Goal: Task Accomplishment & Management: Manage account settings

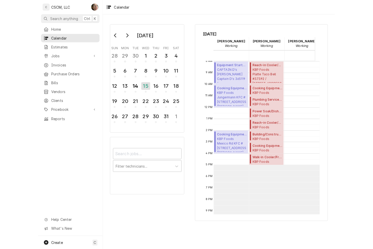
scroll to position [92, 0]
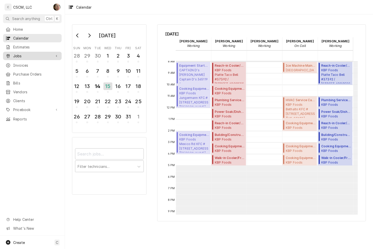
click at [18, 56] on span "Jobs" at bounding box center [32, 55] width 38 height 5
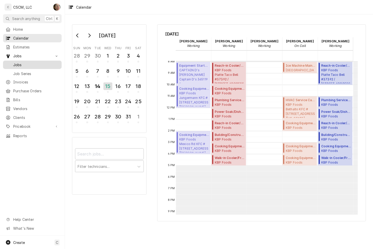
drag, startPoint x: 18, startPoint y: 65, endPoint x: 21, endPoint y: 65, distance: 2.8
click at [18, 65] on span "Jobs" at bounding box center [36, 64] width 46 height 5
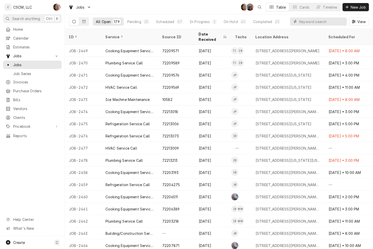
click at [307, 21] on input "Dynamic Content Wrapper" at bounding box center [322, 22] width 45 height 8
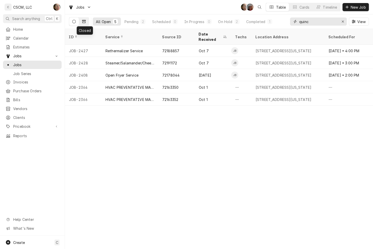
type input "quinc"
click at [83, 21] on icon "Dynamic Content Wrapper" at bounding box center [84, 21] width 4 height 3
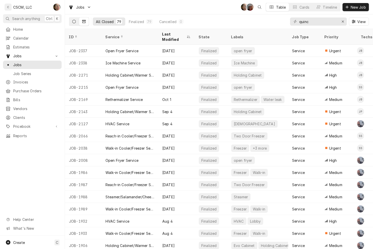
click at [74, 22] on icon "Dynamic Content Wrapper" at bounding box center [74, 22] width 4 height 4
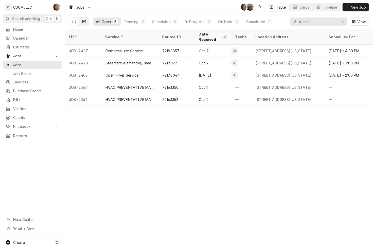
click at [85, 21] on icon "Dynamic Content Wrapper" at bounding box center [84, 22] width 4 height 4
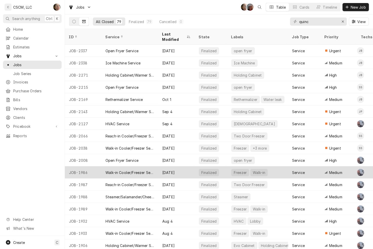
click at [129, 170] on div "Walk-in Cooler/Freezer Service Call" at bounding box center [130, 172] width 49 height 5
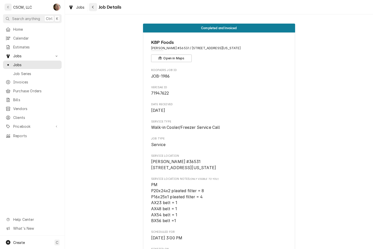
click at [93, 8] on icon "Navigate back" at bounding box center [93, 7] width 2 height 4
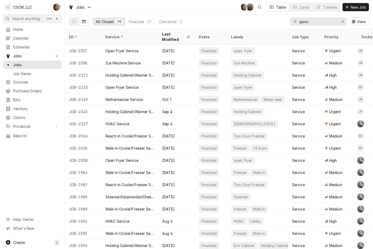
click at [224, 12] on div "Jobs SH DV Table Cards Timeline New Job" at bounding box center [219, 7] width 308 height 14
click at [342, 22] on icon "Erase input" at bounding box center [343, 22] width 2 height 2
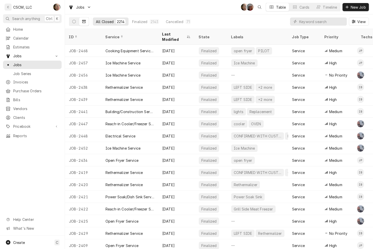
drag, startPoint x: 74, startPoint y: 21, endPoint x: 79, endPoint y: 20, distance: 5.3
click at [74, 21] on icon "Dynamic Content Wrapper" at bounding box center [74, 22] width 4 height 4
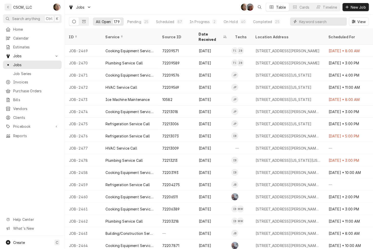
click at [313, 21] on input "Dynamic Content Wrapper" at bounding box center [322, 22] width 45 height 8
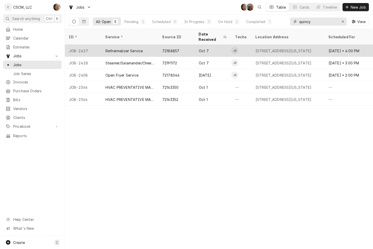
type input "quincy"
click at [116, 48] on div "Rethermalizer Service" at bounding box center [124, 50] width 37 height 5
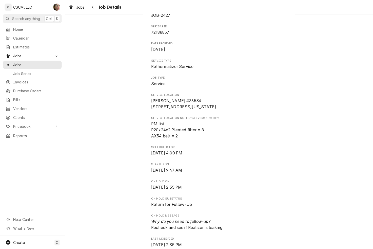
scroll to position [222, 0]
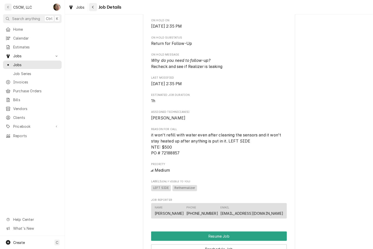
click at [94, 10] on button "Navigate back" at bounding box center [93, 7] width 8 height 8
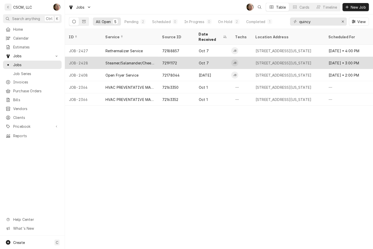
click at [145, 60] on div "Steamer/Salamander/Cheesemelter Service" at bounding box center [130, 63] width 57 height 12
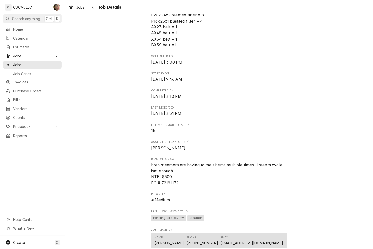
scroll to position [190, 0]
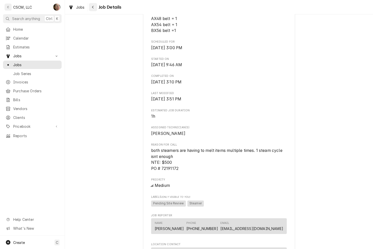
click at [92, 3] on button "Navigate back" at bounding box center [93, 7] width 8 height 8
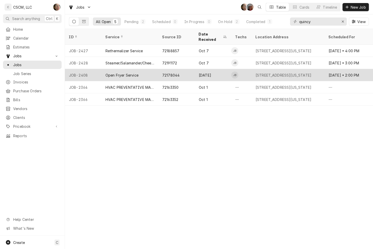
click at [144, 69] on div "Open Fryer Service" at bounding box center [130, 75] width 57 height 12
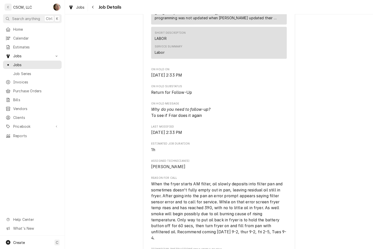
scroll to position [317, 0]
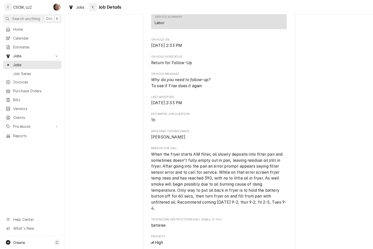
click at [93, 10] on button "Navigate back" at bounding box center [93, 7] width 8 height 8
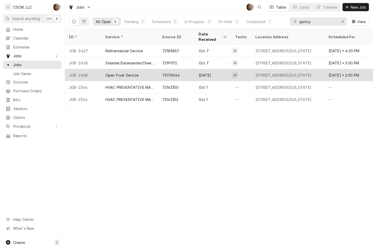
click at [113, 73] on div "Open Fryer Service" at bounding box center [122, 75] width 33 height 5
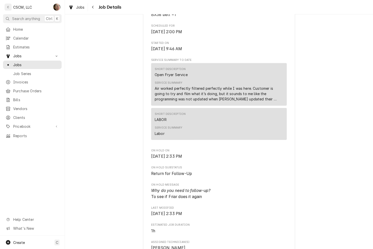
scroll to position [222, 0]
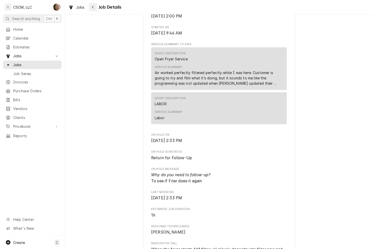
click at [94, 7] on div "Navigate back" at bounding box center [93, 7] width 5 height 5
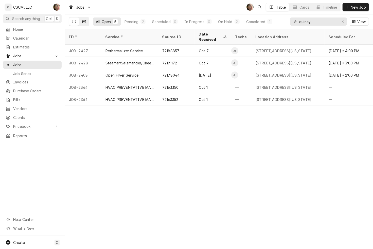
click at [83, 23] on button "Dynamic Content Wrapper" at bounding box center [84, 22] width 10 height 8
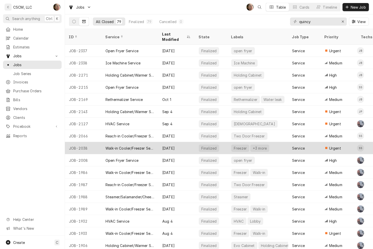
click at [142, 146] on div "Walk-in Cooler/Freezer Service Call" at bounding box center [130, 148] width 49 height 5
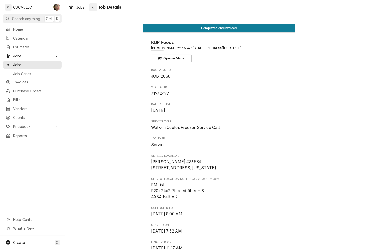
click at [92, 6] on icon "Navigate back" at bounding box center [93, 7] width 2 height 4
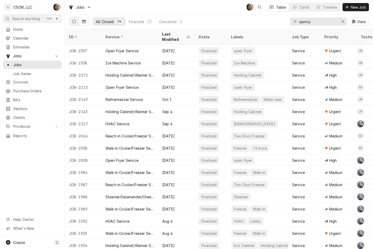
click at [72, 21] on button "Dynamic Content Wrapper" at bounding box center [74, 22] width 10 height 8
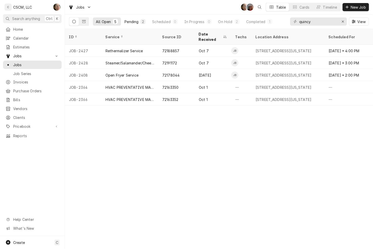
click at [130, 23] on div "Pending" at bounding box center [132, 21] width 14 height 5
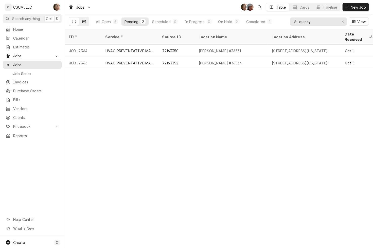
click at [86, 20] on button "Dynamic Content Wrapper" at bounding box center [84, 22] width 10 height 8
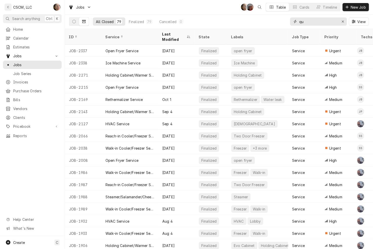
type input "q"
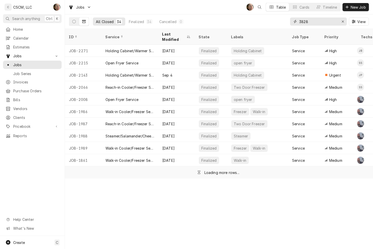
type input "3828"
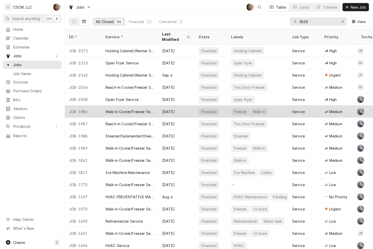
click at [115, 109] on div "Walk-in Cooler/Freezer Service Call" at bounding box center [130, 111] width 49 height 5
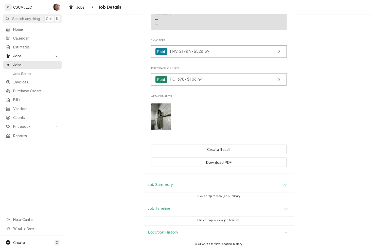
scroll to position [462, 0]
click at [202, 201] on div "Job Summary Click or tap to view job summary." at bounding box center [219, 189] width 152 height 24
click at [202, 206] on div "Job Timeline" at bounding box center [219, 209] width 152 height 14
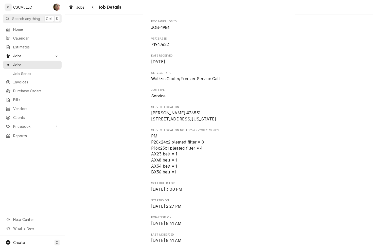
scroll to position [0, 0]
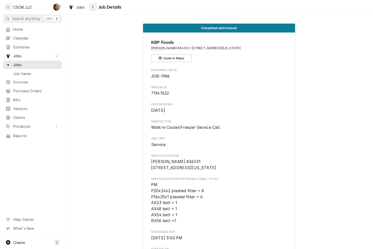
click at [94, 8] on div "Navigate back" at bounding box center [93, 7] width 5 height 5
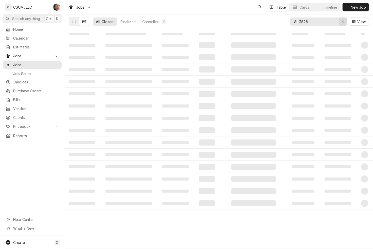
click at [343, 22] on icon "Erase input" at bounding box center [343, 22] width 3 height 4
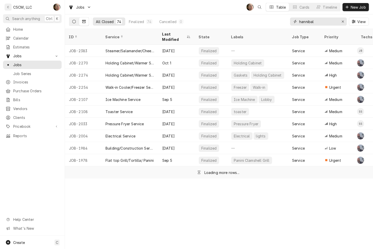
type input "hannibal"
click at [76, 19] on button "Dynamic Content Wrapper" at bounding box center [74, 22] width 10 height 8
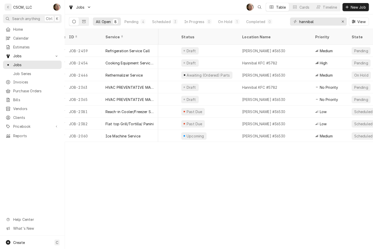
scroll to position [0, 207]
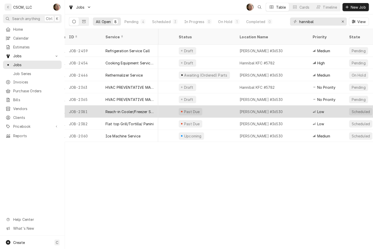
click at [254, 106] on div "Hannibal Taco Bell #36530" at bounding box center [272, 112] width 73 height 12
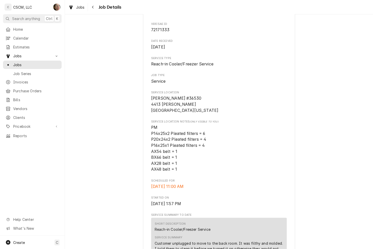
scroll to position [127, 0]
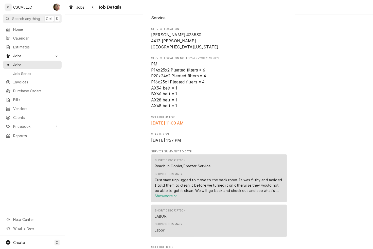
click at [172, 196] on span "Show more" at bounding box center [166, 196] width 22 height 4
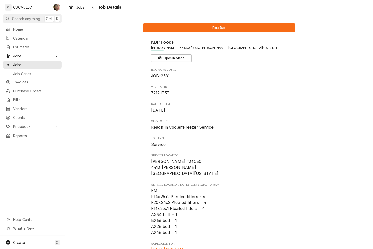
scroll to position [0, 0]
click at [93, 5] on div "Navigate back" at bounding box center [93, 7] width 5 height 5
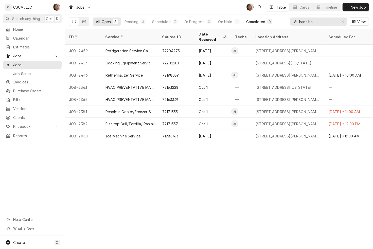
drag, startPoint x: 316, startPoint y: 24, endPoint x: 259, endPoint y: 24, distance: 56.9
click at [259, 24] on div "All Open 8 Pending 4 Scheduled 3 In Progress 0 On Hold 1 Completed 0 hannibal V…" at bounding box center [219, 21] width 300 height 14
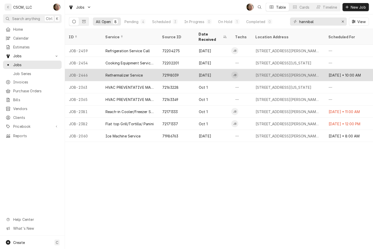
click at [92, 72] on div "JOB-2446" at bounding box center [83, 75] width 37 height 12
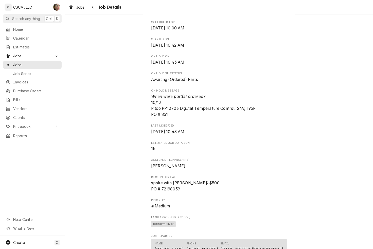
scroll to position [190, 0]
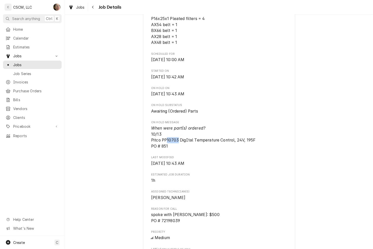
drag, startPoint x: 166, startPoint y: 140, endPoint x: 176, endPoint y: 140, distance: 10.2
click at [176, 140] on span "When were part(s) ordered? 10/13 Pitco PP10703 DigItal Temperature Control, 24V…" at bounding box center [203, 137] width 105 height 23
copy span "10703"
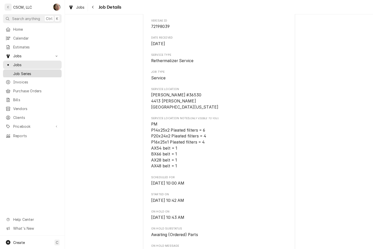
scroll to position [0, 0]
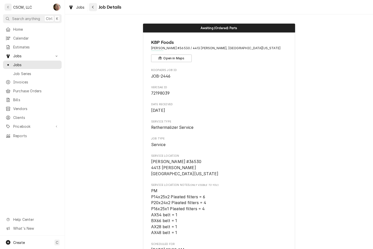
click at [93, 7] on icon "Navigate back" at bounding box center [93, 7] width 2 height 4
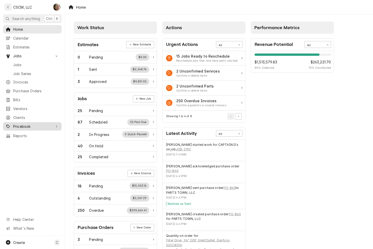
click at [28, 124] on span "Pricebook" at bounding box center [32, 126] width 38 height 5
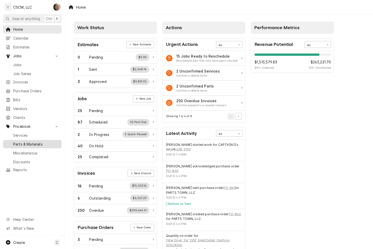
click at [30, 142] on span "Parts & Materials" at bounding box center [36, 144] width 46 height 5
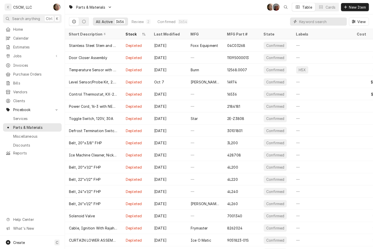
click at [300, 24] on input "Dynamic Content Wrapper" at bounding box center [322, 22] width 45 height 8
paste input "10703"
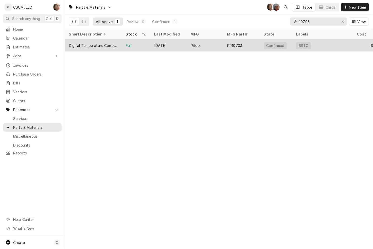
type input "10703"
click at [210, 44] on div "Pitco" at bounding box center [205, 45] width 37 height 12
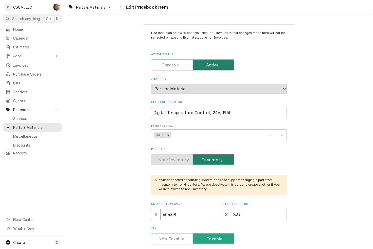
type textarea "x"
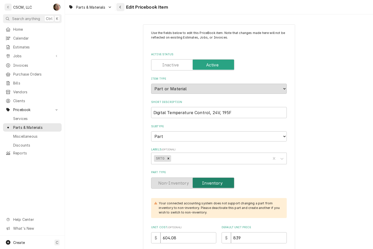
click at [121, 5] on div "Navigate back" at bounding box center [120, 7] width 5 height 5
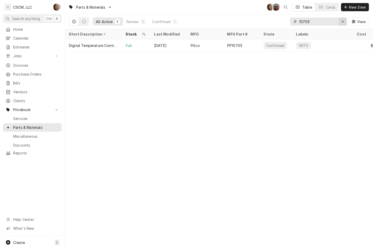
click at [342, 22] on icon "Erase input" at bounding box center [343, 22] width 3 height 4
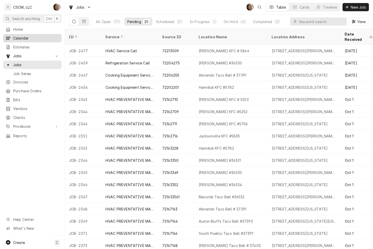
click at [29, 40] on link "Calendar" at bounding box center [32, 38] width 59 height 8
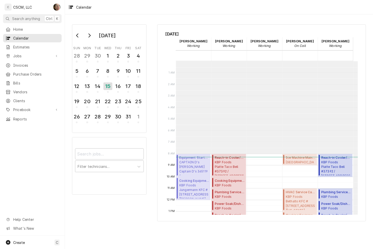
scroll to position [92, 0]
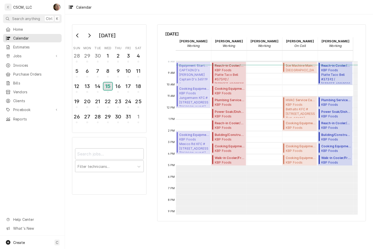
click at [107, 84] on div "15" at bounding box center [108, 87] width 9 height 8
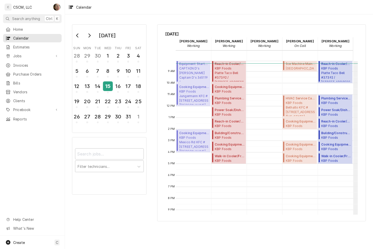
scroll to position [95, 0]
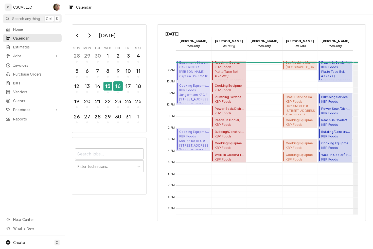
click at [120, 84] on div "16" at bounding box center [118, 86] width 9 height 9
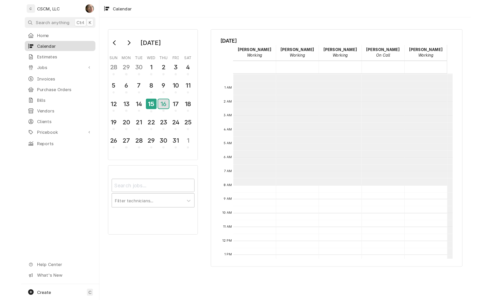
scroll to position [92, 0]
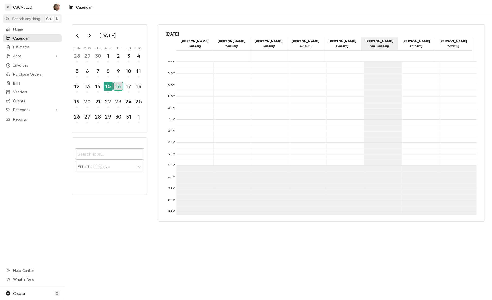
click at [117, 84] on div "16" at bounding box center [118, 87] width 9 height 8
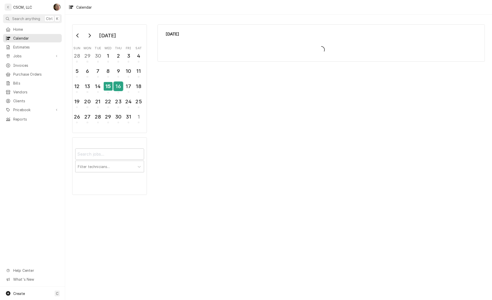
click at [117, 84] on div "16" at bounding box center [118, 86] width 9 height 9
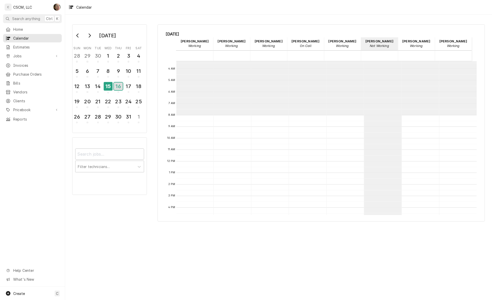
scroll to position [123, 0]
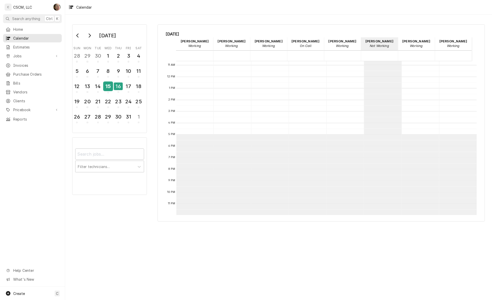
click at [108, 86] on div "15" at bounding box center [108, 86] width 9 height 9
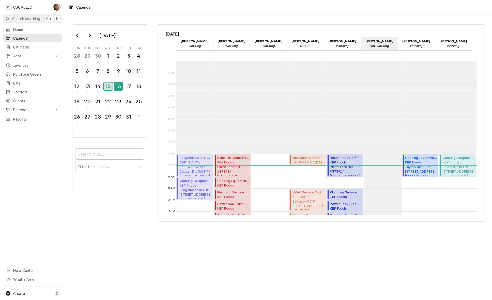
scroll to position [92, 0]
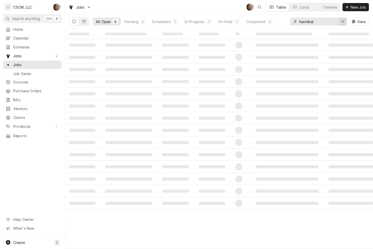
click at [344, 22] on icon "Erase input" at bounding box center [343, 22] width 3 height 4
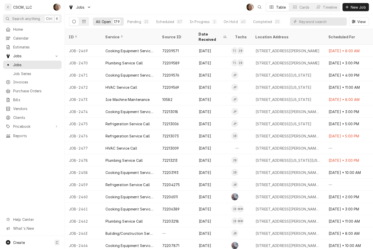
drag, startPoint x: 211, startPoint y: 9, endPoint x: 207, endPoint y: 11, distance: 3.9
click at [211, 9] on div "Jobs SH Table Cards Timeline New Job" at bounding box center [219, 7] width 308 height 14
click at [336, 22] on input "Dynamic Content Wrapper" at bounding box center [322, 22] width 45 height 8
type input "r"
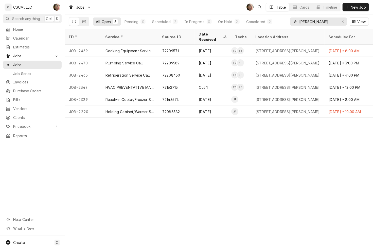
type input "taylor"
click at [359, 163] on div "ID Service Source ID Date Received Techs Location Address Scheduled For Status …" at bounding box center [219, 139] width 308 height 220
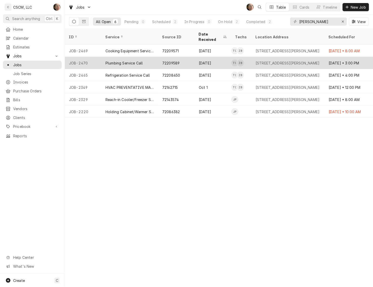
drag, startPoint x: 263, startPoint y: 130, endPoint x: 317, endPoint y: 53, distance: 93.8
click at [263, 130] on div "ID Service Source ID Date Received Techs Location Address Scheduled For Status …" at bounding box center [219, 158] width 308 height 258
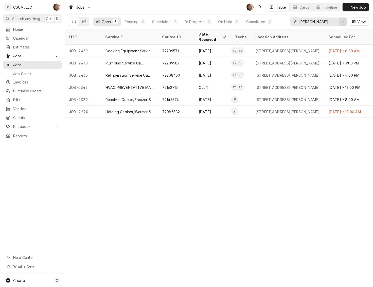
click at [342, 23] on icon "Erase input" at bounding box center [343, 22] width 3 height 4
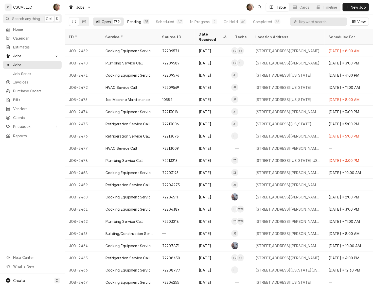
click at [140, 20] on div "Pending" at bounding box center [134, 21] width 14 height 5
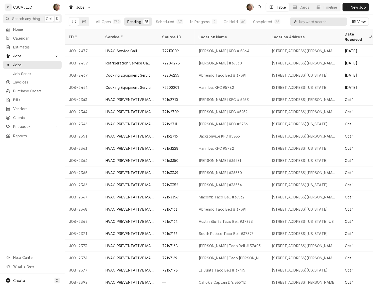
click at [305, 23] on input "Dynamic Content Wrapper" at bounding box center [322, 22] width 45 height 8
click at [82, 20] on button "Dynamic Content Wrapper" at bounding box center [84, 22] width 10 height 8
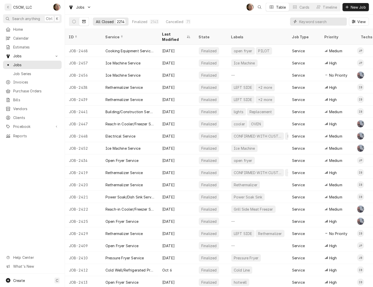
click at [314, 19] on input "Dynamic Content Wrapper" at bounding box center [322, 22] width 45 height 8
paste input "10703"
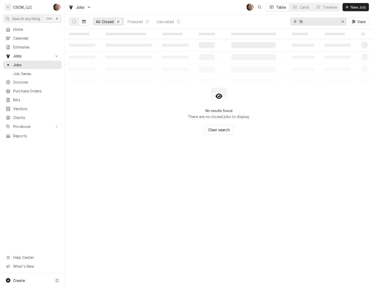
type input "1"
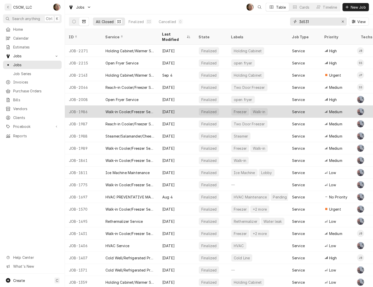
type input "36531"
click at [129, 109] on div "Walk-in Cooler/Freezer Service Call" at bounding box center [130, 111] width 49 height 5
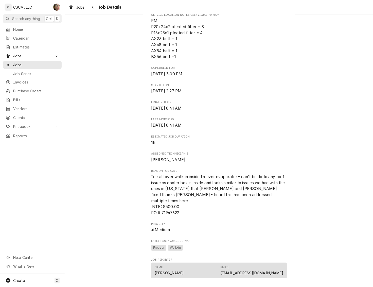
scroll to position [171, 0]
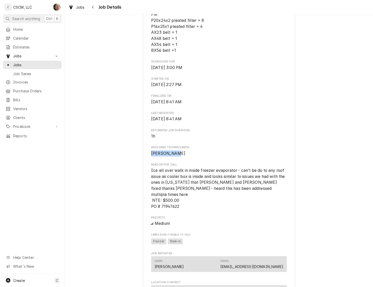
drag, startPoint x: 176, startPoint y: 158, endPoint x: 140, endPoint y: 157, distance: 36.1
click at [143, 157] on div "KBP Foods Quincy Taco Bell #36531 / [STREET_ADDRESS][US_STATE] Open in Maps Roo…" at bounding box center [219, 163] width 152 height 602
drag, startPoint x: 140, startPoint y: 157, endPoint x: 220, endPoint y: 156, distance: 79.2
click at [220, 156] on div "Assigned Technician(s) [PERSON_NAME]" at bounding box center [219, 150] width 136 height 11
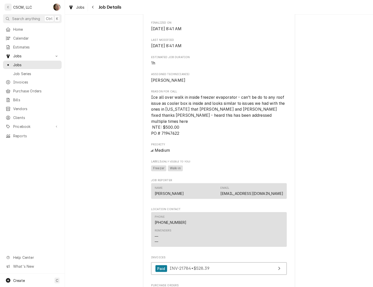
scroll to position [393, 0]
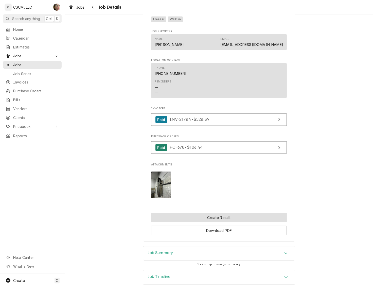
click at [224, 219] on button "Create Recall" at bounding box center [219, 217] width 136 height 9
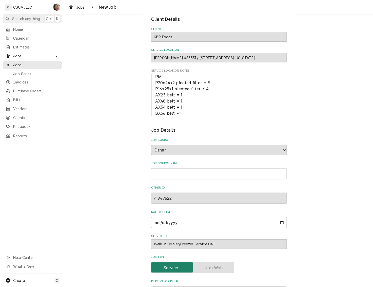
scroll to position [63, 0]
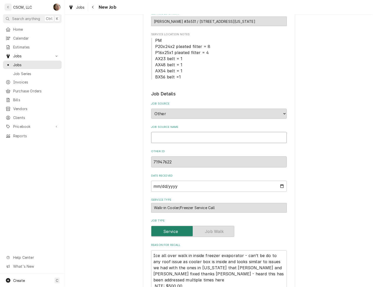
click at [188, 141] on input "Job Source Name" at bounding box center [219, 137] width 136 height 11
type textarea "x"
type input "V"
type textarea "x"
type input "Ve"
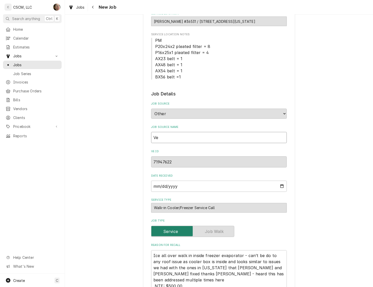
type textarea "x"
type input "Ver"
type textarea "x"
type input "Veris"
type textarea "x"
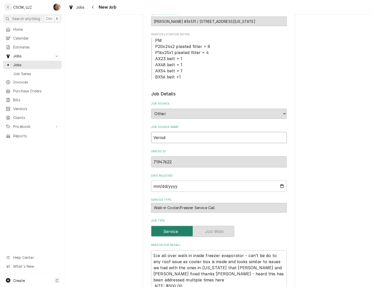
type input "Verisda"
type textarea "x"
type input "Verisd"
type textarea "x"
type input "Veris"
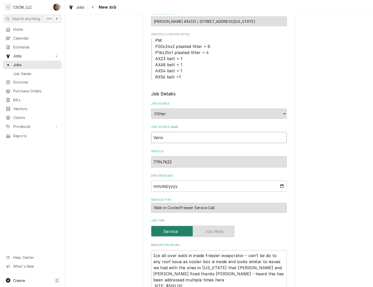
type textarea "x"
type input "Verisa"
type textarea "x"
type input "Verisae"
type textarea "x"
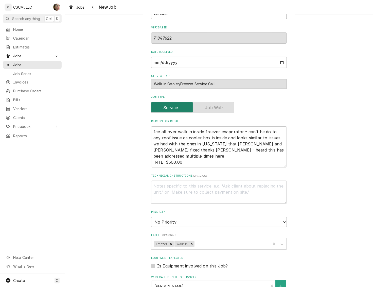
scroll to position [190, 0]
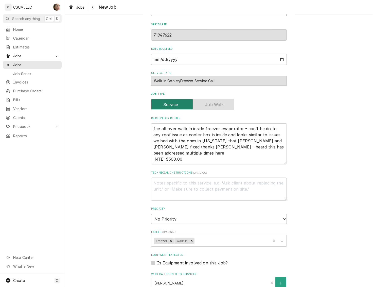
type input "Verisae"
click at [186, 218] on select "No Priority Urgent High Medium Low" at bounding box center [219, 219] width 136 height 10
select select "1"
click at [151, 214] on select "No Priority Urgent High Medium Low" at bounding box center [219, 219] width 136 height 10
type textarea "x"
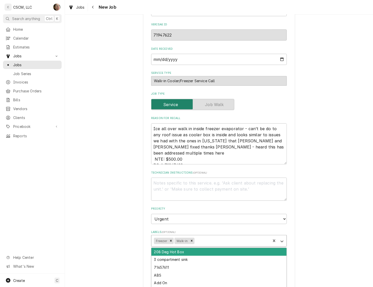
click at [207, 240] on div "Labels" at bounding box center [232, 240] width 73 height 9
type input "dn"
click at [215, 250] on div "CONFIRMED WITH CUSTOMER DND" at bounding box center [219, 252] width 135 height 8
type textarea "x"
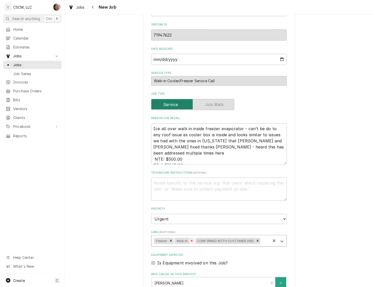
click at [189, 242] on div "Remove Walk-in" at bounding box center [192, 241] width 6 height 7
click at [170, 240] on icon "Remove Freezer" at bounding box center [171, 241] width 2 height 2
type textarea "x"
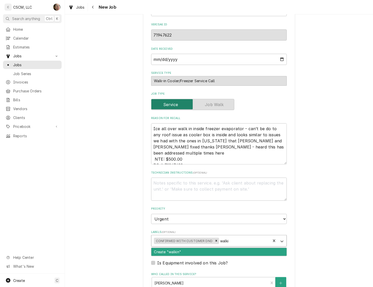
type input "walk"
click at [229, 251] on div "Walk-in" at bounding box center [219, 252] width 135 height 8
type textarea "x"
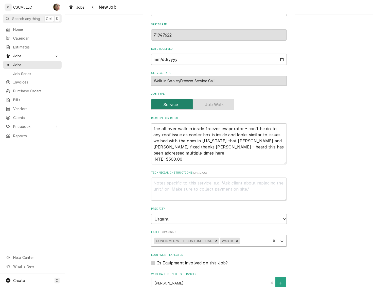
type textarea "x"
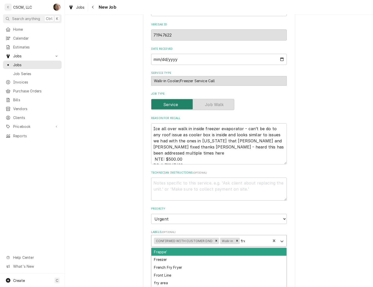
type input "free"
click at [229, 251] on div "Freezer" at bounding box center [219, 252] width 135 height 8
type textarea "x"
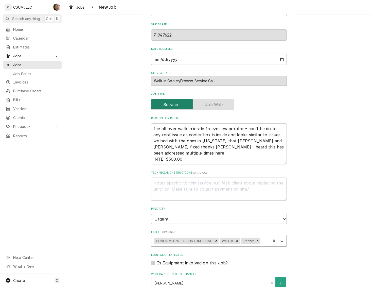
scroll to position [222, 0]
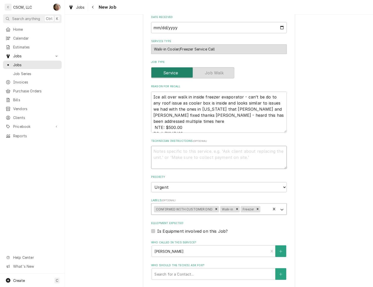
click at [191, 157] on textarea "Technician Instructions ( optional )" at bounding box center [219, 157] width 136 height 23
type textarea "x"
type textarea "mu"
type textarea "x"
type textarea "mus"
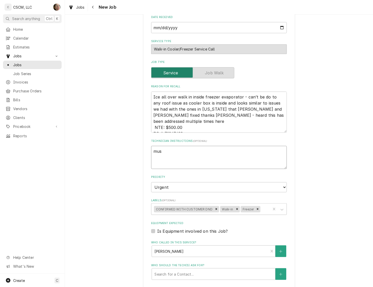
type textarea "x"
type textarea "must"
type textarea "x"
type textarea "must"
type textarea "x"
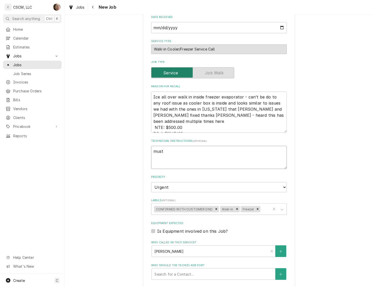
type textarea "must g"
type textarea "x"
type textarea "must go"
type textarea "x"
type textarea "must go"
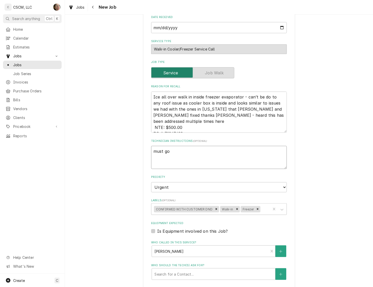
type textarea "x"
type textarea "must go u"
type textarea "x"
type textarea "must go up"
type textarea "x"
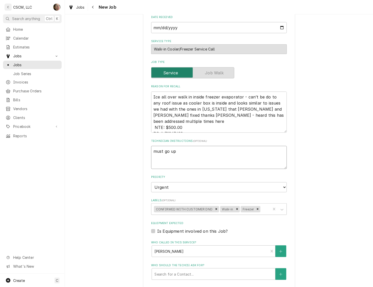
type textarea "must go up"
type textarea "x"
type textarea "must go up w"
type textarea "x"
type textarea "must go up we"
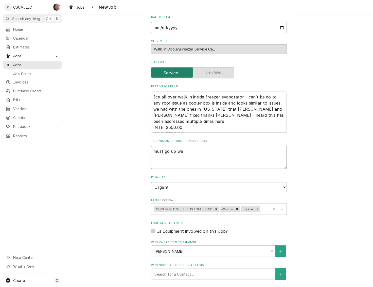
type textarea "x"
type textarea "must go up wed"
type textarea "x"
type textarea "must go up wedne"
type textarea "x"
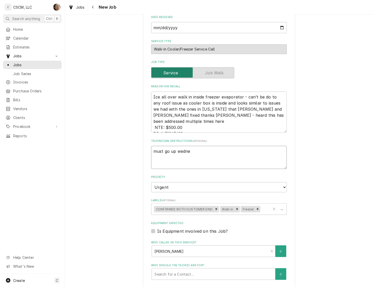
type textarea "must go up wednes"
type textarea "x"
type textarea "must go up wednesd"
type textarea "x"
type textarea "must go up wednesday"
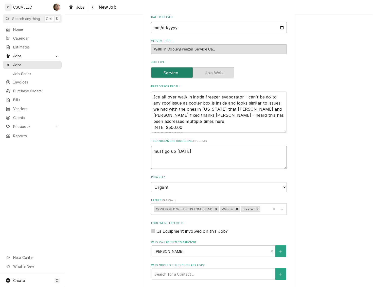
type textarea "x"
type textarea "must go up wednesday"
type textarea "x"
type textarea "must go up wednesday 8"
type textarea "x"
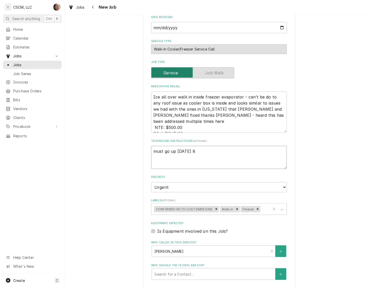
type textarea "must go up wednesday 8a"
type textarea "x"
type textarea "must go up wednesday 8am"
type textarea "x"
type textarea "must go up wednesday 8am i"
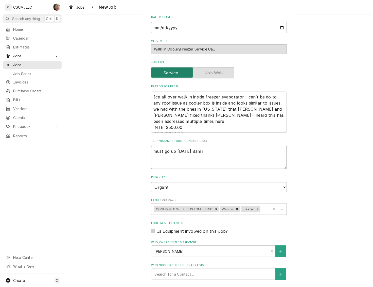
type textarea "x"
type textarea "must go up wednesday 8am in"
type textarea "x"
type textarea "must go up wednesday 8am in"
type textarea "x"
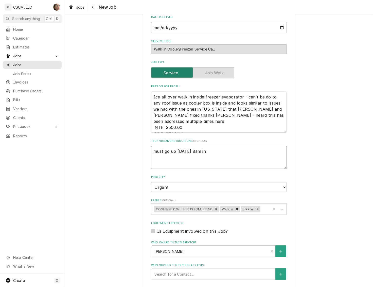
type textarea "must go up wednesday 8am in o"
type textarea "x"
type textarea "must go up wednesday 8am in or"
type textarea "x"
type textarea "must go up wednesday 8am in ord"
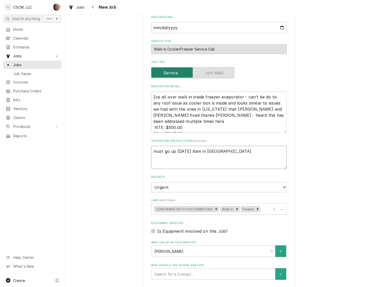
type textarea "x"
type textarea "must go up wednesday 8am in orde"
type textarea "x"
type textarea "must go up wednesday 8am in order"
type textarea "x"
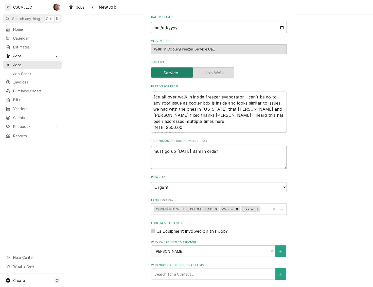
type textarea "must go up wednesday 8am in order"
type textarea "x"
type textarea "must go up ednesday 8am in order"
type textarea "x"
type textarea "must go up Wednesday 8am in order"
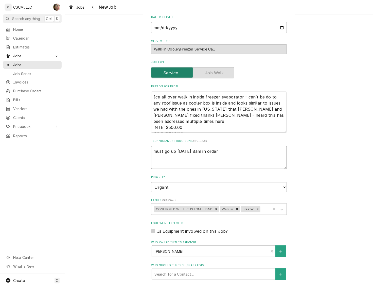
click at [245, 152] on textarea "must go up Wednesday 8am in order" at bounding box center [219, 157] width 136 height 23
type textarea "x"
type textarea "must go up Wednesday 8am in order t"
type textarea "x"
type textarea "must go up Wednesday 8am in order to"
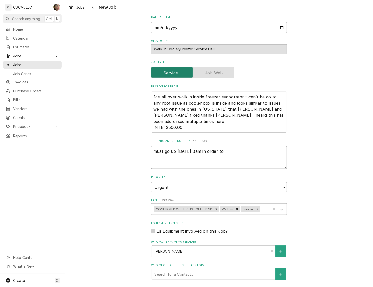
type textarea "x"
type textarea "must go up Wednesday 8am in order to"
click at [255, 156] on textarea "must go up Wednesday 8am in order to" at bounding box center [219, 157] width 136 height 23
click at [172, 152] on textarea "must go up Wednesday 8am in order to" at bounding box center [219, 157] width 136 height 23
type textarea "x"
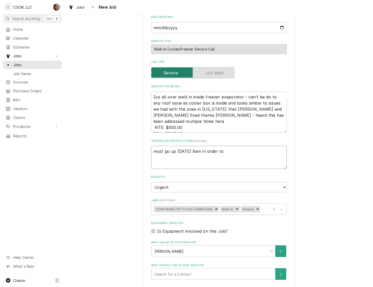
type textarea "must go up Wednesday 8am in order to"
type textarea "x"
type textarea "must go up t Wednesday 8am in order to"
type textarea "x"
type textarea "must go up th Wednesday 8am in order to"
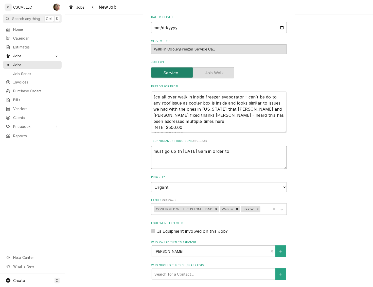
type textarea "x"
type textarea "must go up the Wednesday 8am in order to"
type textarea "x"
type textarea "must go up ther Wednesday 8am in order to"
type textarea "x"
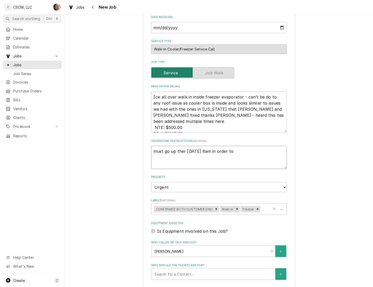
type textarea "must go up there Wednesday 8am in order to"
click at [248, 149] on textarea "must go up there Wednesday 8am in order to" at bounding box center [219, 157] width 136 height 23
type textarea "x"
type textarea "must go up there Wednesday 8am in order to"
type textarea "x"
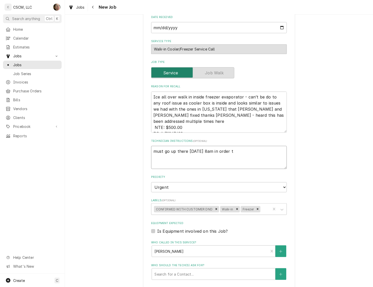
type textarea "must go up there Wednesday 8am in order"
type textarea "x"
type textarea "must go up there Wednesday 8am in order"
type textarea "x"
type textarea "must go up there Wednesday 8am in orde"
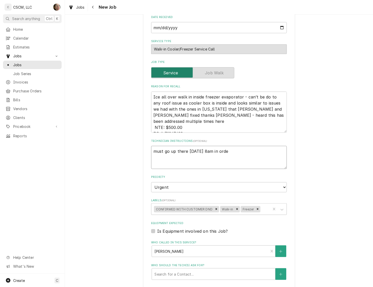
type textarea "x"
type textarea "must go up there Wednesday 8am in or"
type textarea "x"
type textarea "must go up there Wednesday 8am in o"
type textarea "x"
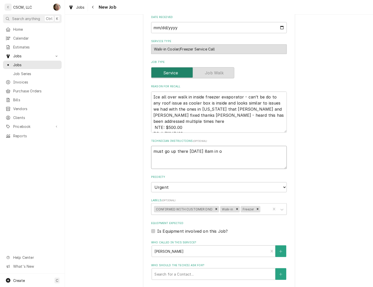
type textarea "must go up there Wednesday 8am in"
type textarea "x"
type textarea "must go up there Wednesday 8am i"
type textarea "x"
type textarea "must go up there Wednesday 8am"
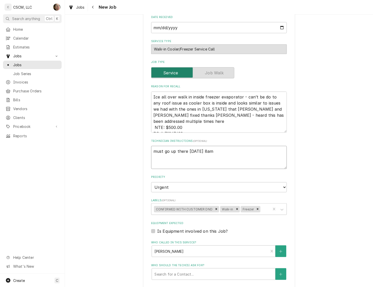
type textarea "x"
type textarea "must go up there Wednesday 8am"
type textarea "x"
type textarea "must go up there Wednesday 8am,"
type textarea "x"
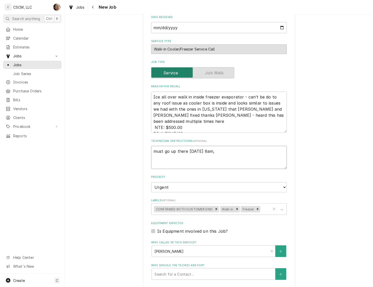
type textarea "must go up there Wednesday 8am,"
type textarea "x"
type textarea "must go up there Wednesday 8am, t"
type textarea "x"
type textarea "must go up there Wednesday 8am, th"
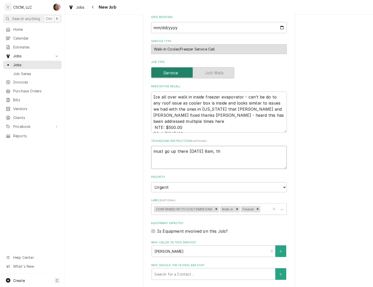
type textarea "x"
type textarea "must go up there Wednesday 8am, the"
type textarea "x"
type textarea "must go up there Wednesday 8am, they"
type textarea "x"
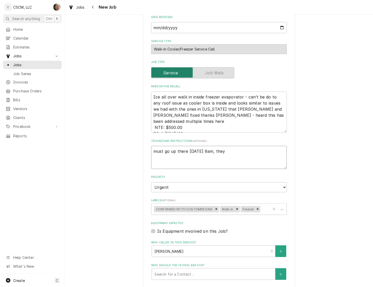
type textarea "must go up there Wednesday 8am, they"
type textarea "x"
type textarea "must go up there Wednesday 8am, they ar"
type textarea "x"
type textarea "must go up there Wednesday 8am, they are"
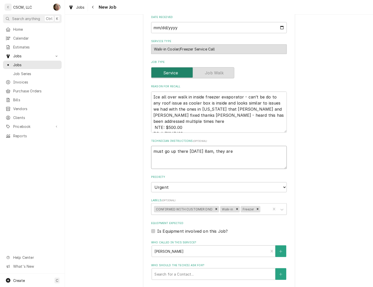
type textarea "x"
type textarea "must go up there Wednesday 8am, they are"
type textarea "x"
type textarea "must go up there Wednesday 8am, they are t"
type textarea "x"
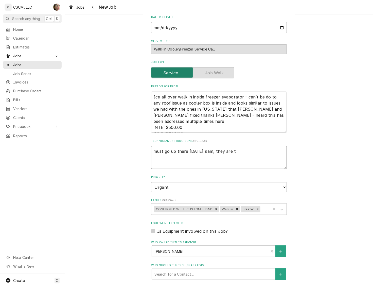
type textarea "must go up there Wednesday 8am, they are tu"
type textarea "x"
type textarea "must go up there Wednesday 8am, they are tur"
type textarea "x"
type textarea "must go up there Wednesday 8am, they are turn"
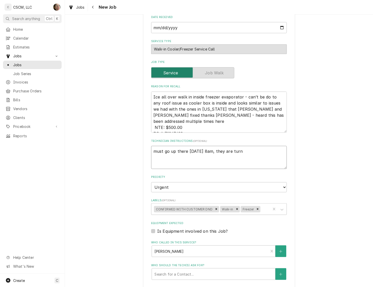
type textarea "x"
type textarea "must go up there Wednesday 8am, they are turni"
type textarea "x"
type textarea "must go up there Wednesday 8am, they are turnin"
type textarea "x"
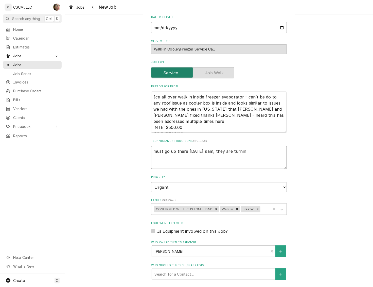
type textarea "must go up there Wednesday 8am, they are turning"
type textarea "x"
type textarea "must go up there Wednesday 8am, they are turning"
type textarea "x"
type textarea "must go up there Wednesday 8am, they are turning o"
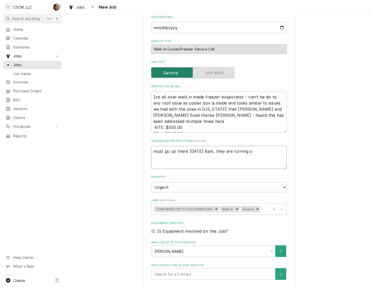
type textarea "x"
type textarea "must go up there Wednesday 8am, they are turning of"
type textarea "x"
type textarea "must go up there Wednesday 8am, they are turning off"
type textarea "x"
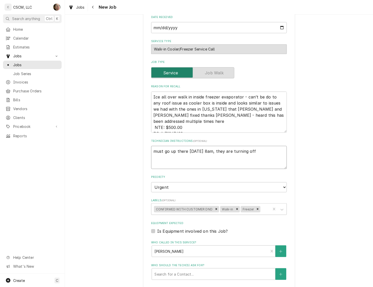
type textarea "must go up there Wednesday 8am, they are turning off"
type textarea "x"
type textarea "must go up there Wednesday 8am, they are turning off w"
type textarea "x"
type textarea "must go up there Wednesday 8am, they are turning off wa"
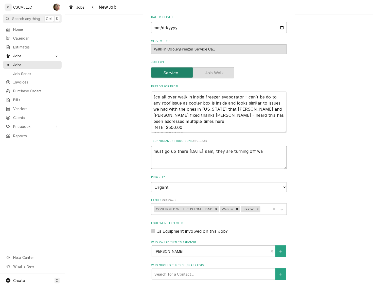
type textarea "x"
type textarea "must go up there Wednesday 8am, they are turning off wal"
type textarea "x"
type textarea "must go up there Wednesday 8am, they are turning off walk"
type textarea "x"
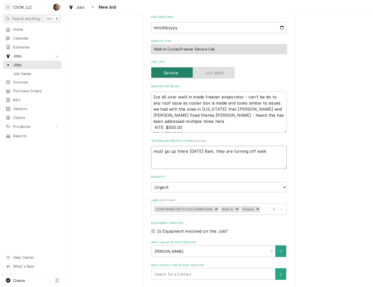
type textarea "must go up there Wednesday 8am, they are turning off walk"
type textarea "x"
type textarea "must go up there Wednesday 8am, they are turning off walk i"
type textarea "x"
type textarea "must go up there Wednesday 8am, they are turning off walk in"
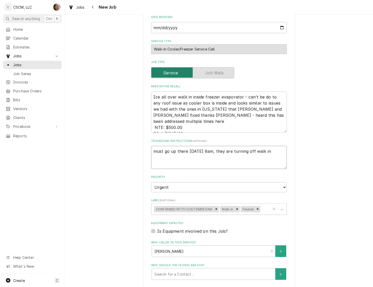
type textarea "x"
type textarea "must go up there Wednesday 8am, they are turning off walk in"
type textarea "x"
type textarea "must go up there Wednesday 8am, they are turning off walk in t"
type textarea "x"
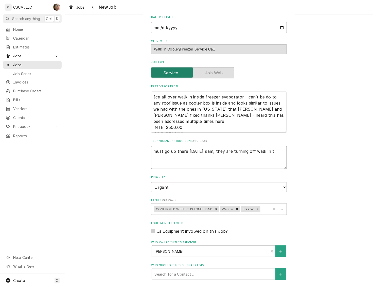
type textarea "must go up there Wednesday 8am, they are turning off walk in tu"
type textarea "x"
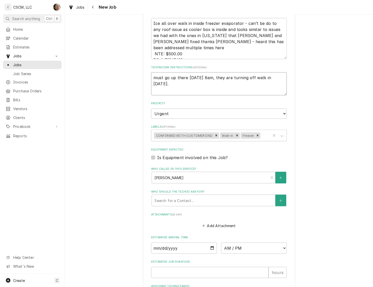
scroll to position [349, 0]
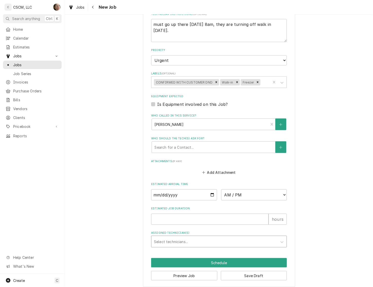
click at [168, 239] on div "Assigned Technician(s)" at bounding box center [214, 241] width 121 height 9
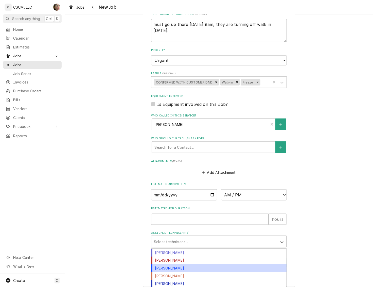
click at [170, 269] on div "James Bain" at bounding box center [219, 268] width 135 height 8
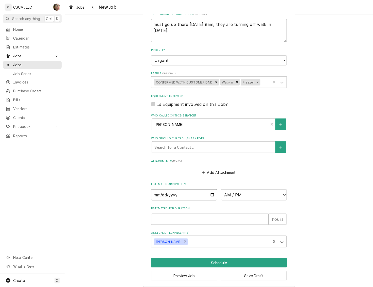
click at [210, 193] on input "Date" at bounding box center [184, 194] width 66 height 11
click at [248, 192] on select "AM / PM 6:00 AM 6:15 AM 6:30 AM 6:45 AM 7:00 AM 7:15 AM 7:30 AM 7:45 AM 8:00 AM…" at bounding box center [254, 194] width 66 height 11
click at [221, 189] on select "AM / PM 6:00 AM 6:15 AM 6:30 AM 6:45 AM 7:00 AM 7:15 AM 7:30 AM 7:45 AM 8:00 AM…" at bounding box center [254, 194] width 66 height 11
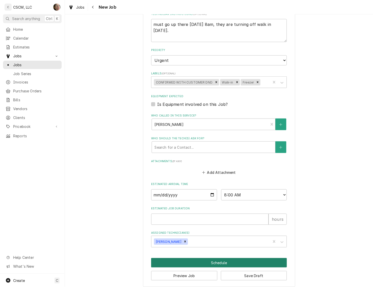
click at [194, 263] on button "Schedule" at bounding box center [219, 262] width 136 height 9
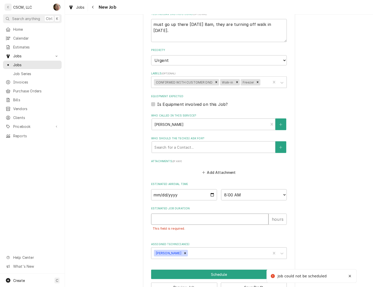
click at [180, 220] on input "Estimated Job Duration" at bounding box center [210, 219] width 118 height 11
click at [194, 271] on button "Schedule" at bounding box center [219, 274] width 136 height 9
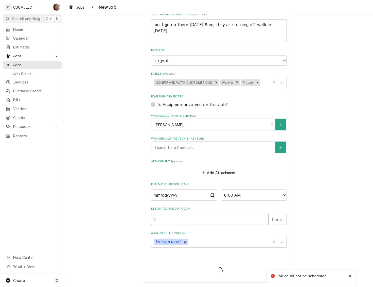
scroll to position [348, 0]
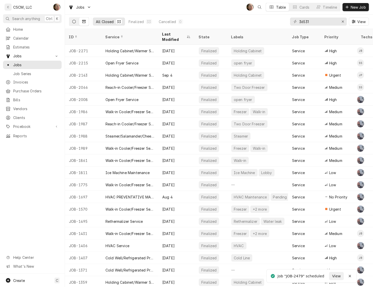
click at [75, 21] on icon "Dynamic Content Wrapper" at bounding box center [74, 22] width 4 height 4
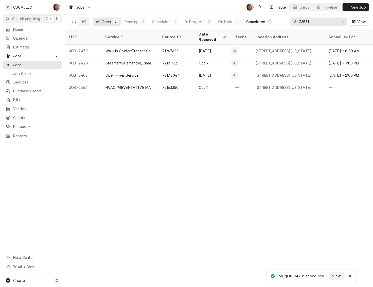
drag, startPoint x: 318, startPoint y: 20, endPoint x: 263, endPoint y: 21, distance: 54.8
click at [263, 21] on div "All Open 4 Pending 1 Scheduled 1 In Progress 0 On Hold 1 Completed 1 36531 View" at bounding box center [219, 21] width 300 height 14
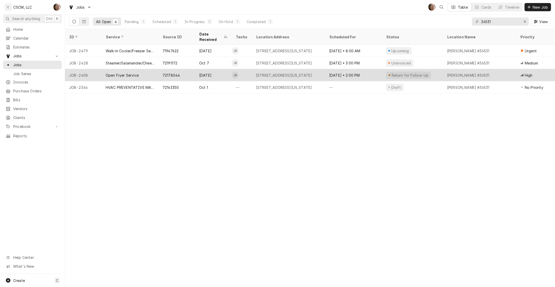
click at [350, 70] on div "Oct 9 • 2:00 PM" at bounding box center [353, 75] width 57 height 12
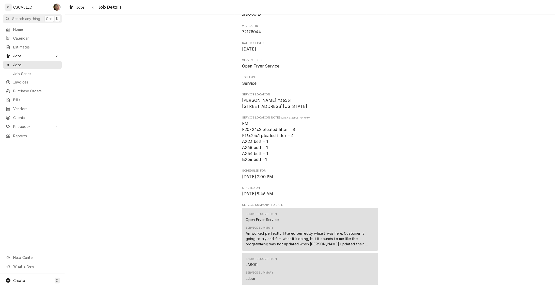
scroll to position [63, 0]
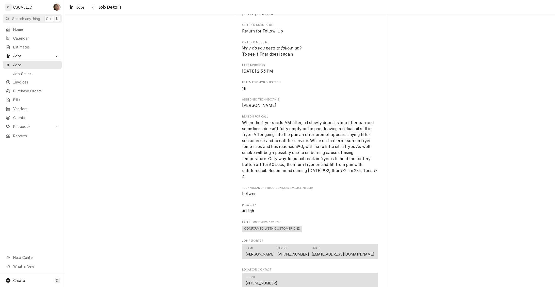
scroll to position [317, 0]
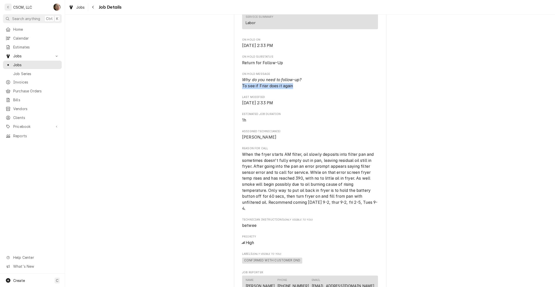
drag, startPoint x: 295, startPoint y: 92, endPoint x: 237, endPoint y: 92, distance: 57.9
click at [237, 92] on div "KBP Foods Quincy Taco Bell #36531 / [STREET_ADDRESS][US_STATE] Open in Maps Roo…" at bounding box center [310, 87] width 152 height 744
copy span "To see if Friar does it again"
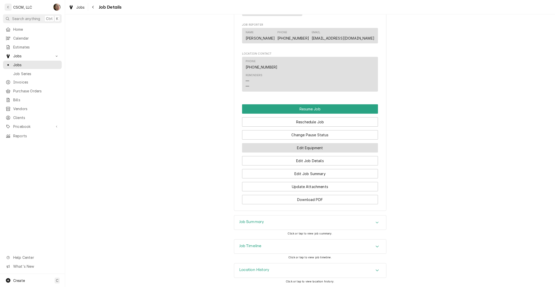
scroll to position [573, 0]
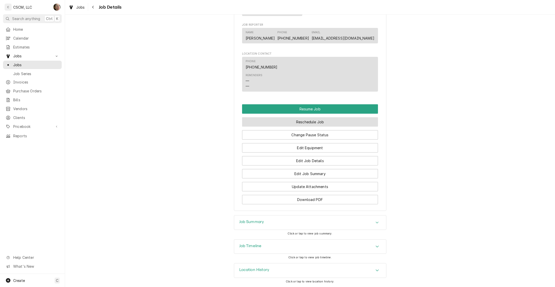
click at [313, 122] on button "Reschedule Job" at bounding box center [310, 121] width 136 height 9
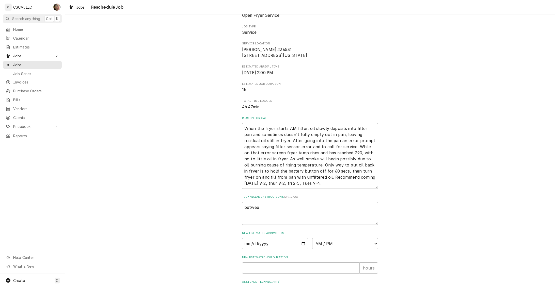
scroll to position [153, 0]
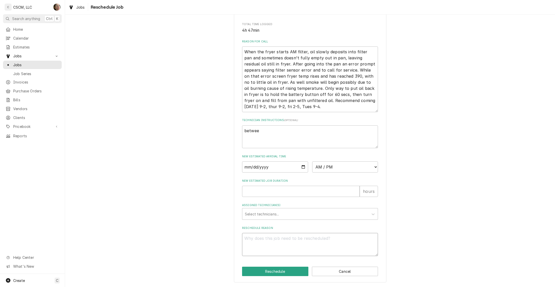
click at [275, 236] on textarea "Reschedule Reason" at bounding box center [310, 244] width 136 height 23
paste textarea "To see if Friar does it again"
type textarea "x"
type textarea "To see if Friar does it again"
click at [265, 192] on input "New Estimated Job Duration" at bounding box center [301, 191] width 118 height 11
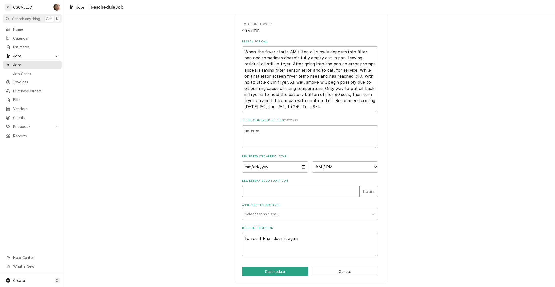
type textarea "x"
type input "1"
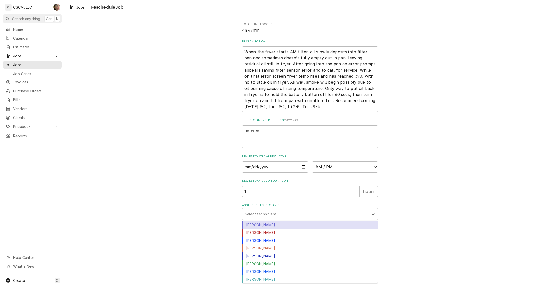
click at [262, 211] on div "Assigned Technician(s)" at bounding box center [305, 213] width 121 height 9
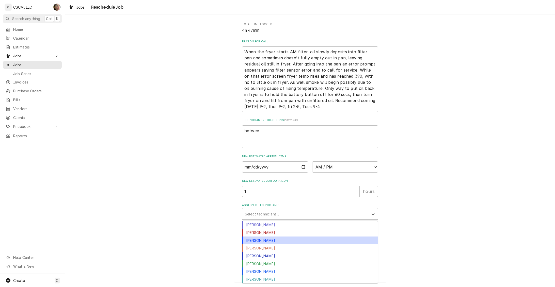
click at [262, 240] on div "[PERSON_NAME]" at bounding box center [309, 241] width 135 height 8
type textarea "x"
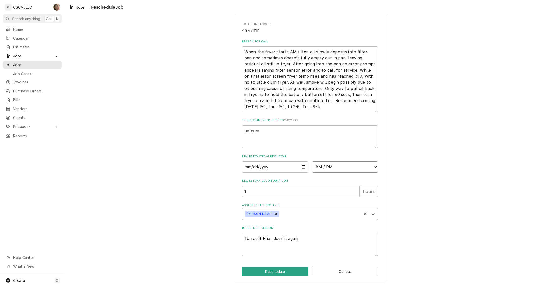
click at [326, 168] on select "AM / PM 6:00 AM 6:15 AM 6:30 AM 6:45 AM 7:00 AM 7:15 AM 7:30 AM 7:45 AM 8:00 AM…" at bounding box center [345, 166] width 66 height 11
select select "10:00:00"
click at [312, 161] on select "AM / PM 6:00 AM 6:15 AM 6:30 AM 6:45 AM 7:00 AM 7:15 AM 7:30 AM 7:45 AM 8:00 AM…" at bounding box center [345, 166] width 66 height 11
click at [300, 167] on input "Date" at bounding box center [275, 166] width 66 height 11
type textarea "x"
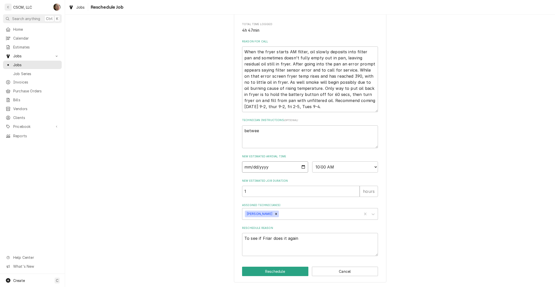
type input "[DATE]"
click at [266, 270] on button "Reschedule" at bounding box center [275, 271] width 66 height 9
type textarea "x"
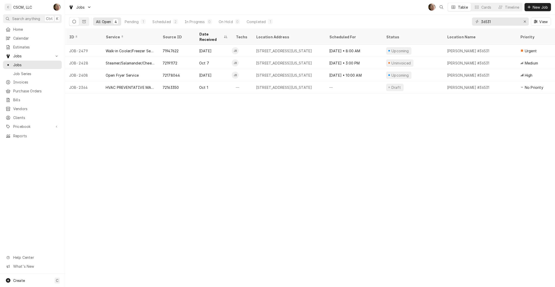
click at [297, 12] on div "Jobs SH Table Cards Timeline New Job" at bounding box center [310, 7] width 490 height 14
drag, startPoint x: 478, startPoint y: 188, endPoint x: 494, endPoint y: 188, distance: 16.8
click at [478, 188] on div "ID Service Source ID Date Received Techs Location Address Scheduled For Status …" at bounding box center [310, 158] width 490 height 258
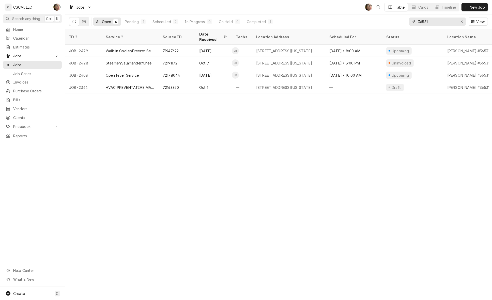
click at [433, 20] on input "36531" at bounding box center [437, 22] width 38 height 8
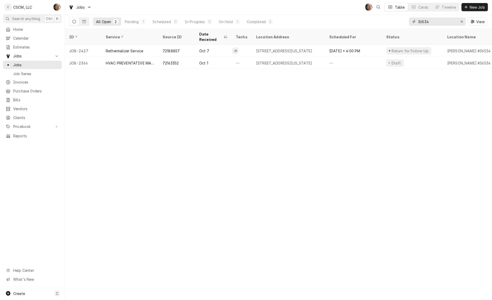
type input "36534"
click at [36, 36] on span "Calendar" at bounding box center [36, 38] width 46 height 5
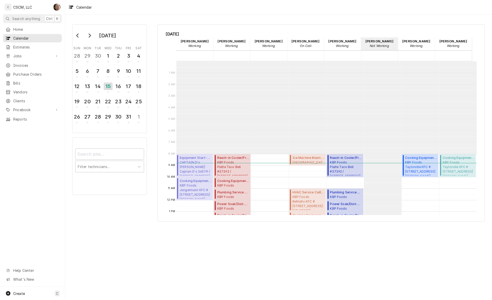
scroll to position [92, 0]
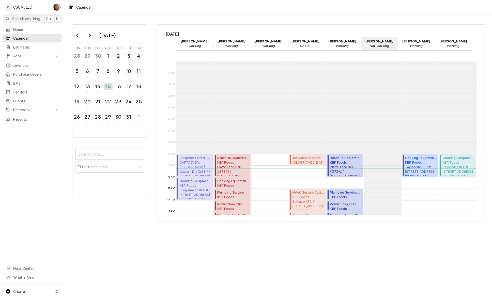
scroll to position [92, 0]
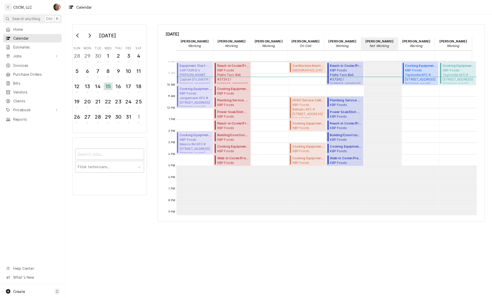
click at [423, 262] on div "[DATE] Sun Mon Tue Wed Thu Fri Sat 28 29 30 1 2 3 4 5 6 7 8 9 10 11 12 13 14 15…" at bounding box center [278, 155] width 427 height 283
click at [355, 21] on div "[DATE] Sun Mon Tue Wed Thu Fri Sat 28 29 30 1 2 3 4 5 6 7 8 9 10 11 12 13 14 15…" at bounding box center [278, 123] width 427 height 206
click at [348, 273] on div "[DATE] Sun Mon Tue Wed Thu Fri Sat 28 29 30 1 2 3 4 5 6 7 8 9 10 11 12 13 14 15…" at bounding box center [278, 155] width 427 height 283
click at [118, 84] on div "16" at bounding box center [118, 86] width 9 height 9
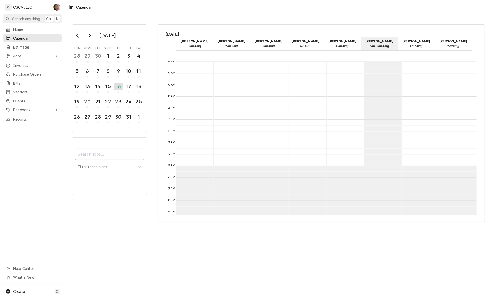
click at [428, 259] on div "[DATE] Sun Mon Tue Wed Thu Fri Sat 28 29 30 1 2 3 4 5 6 7 8 9 10 11 12 13 14 15…" at bounding box center [278, 155] width 427 height 283
drag, startPoint x: 491, startPoint y: 181, endPoint x: 479, endPoint y: 181, distance: 12.4
click at [479, 181] on div "[DATE] Sun Mon Tue Wed Thu Fri Sat 28 29 30 1 2 3 4 5 6 7 8 9 10 11 12 13 14 15…" at bounding box center [278, 123] width 427 height 206
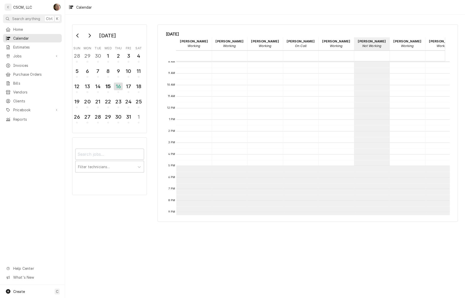
click at [381, 8] on div "Calendar" at bounding box center [265, 7] width 400 height 14
drag, startPoint x: 462, startPoint y: 237, endPoint x: 447, endPoint y: 237, distance: 14.2
click at [447, 237] on div "[DATE] Sun Mon Tue Wed Thu Fri Sat 28 29 30 1 2 3 4 5 6 7 8 9 10 11 12 13 14 15…" at bounding box center [265, 155] width 400 height 283
click at [370, 235] on div "[DATE] Sun Mon Tue Wed Thu Fri Sat 28 29 30 1 2 3 4 5 6 7 8 9 10 11 12 13 14 15…" at bounding box center [265, 155] width 400 height 283
click at [107, 87] on div "15" at bounding box center [108, 86] width 9 height 9
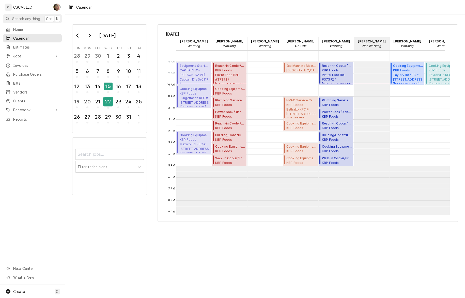
click at [107, 97] on div "22" at bounding box center [108, 101] width 9 height 9
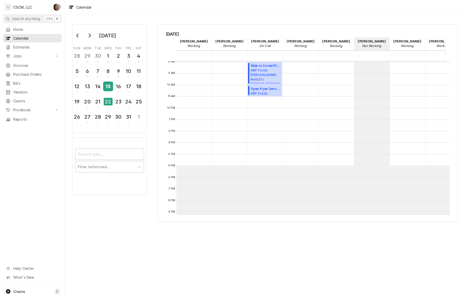
click at [108, 86] on div "15" at bounding box center [108, 86] width 9 height 9
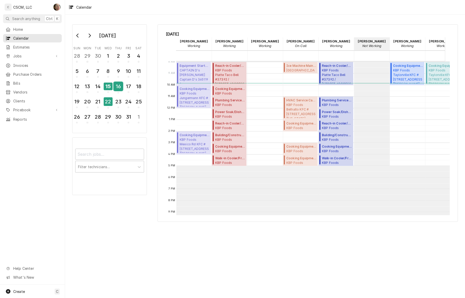
click at [118, 86] on div "16" at bounding box center [118, 86] width 9 height 9
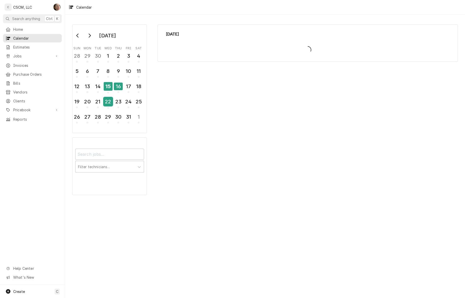
click at [106, 97] on div "22" at bounding box center [108, 101] width 9 height 9
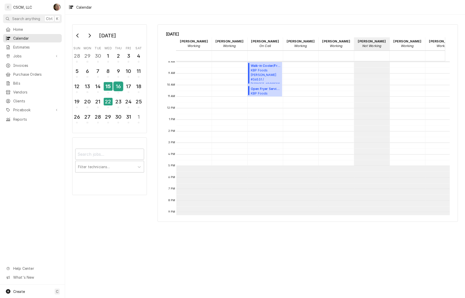
click at [117, 87] on div "16" at bounding box center [118, 86] width 9 height 9
click at [104, 88] on div "15" at bounding box center [108, 86] width 9 height 9
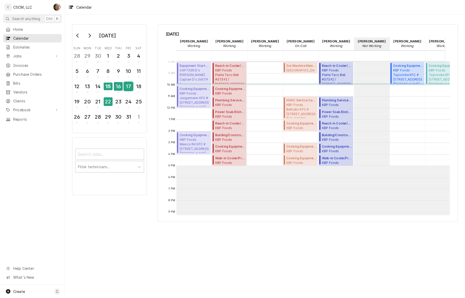
click at [132, 84] on div "17" at bounding box center [128, 86] width 9 height 9
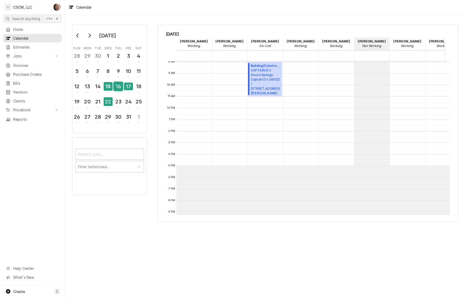
click at [116, 86] on div "16" at bounding box center [118, 86] width 9 height 9
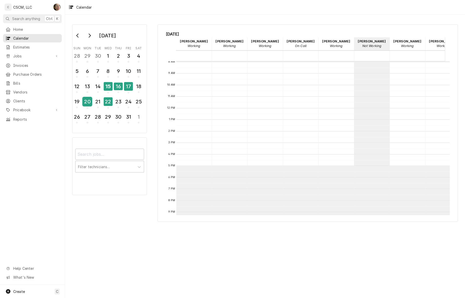
click at [88, 101] on div "20" at bounding box center [87, 101] width 9 height 9
click at [117, 86] on div "16" at bounding box center [118, 86] width 9 height 9
click at [109, 88] on div "15" at bounding box center [108, 86] width 9 height 9
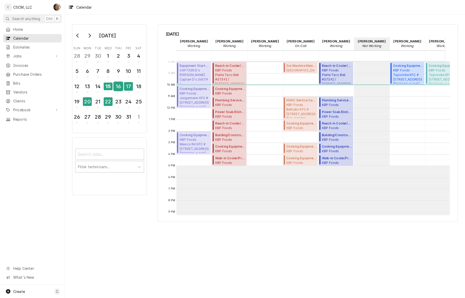
click at [113, 86] on button "16" at bounding box center [118, 88] width 10 height 14
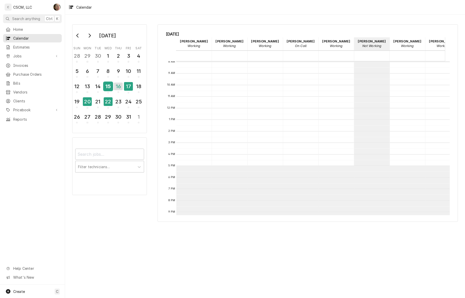
click at [108, 86] on div "15" at bounding box center [108, 86] width 9 height 9
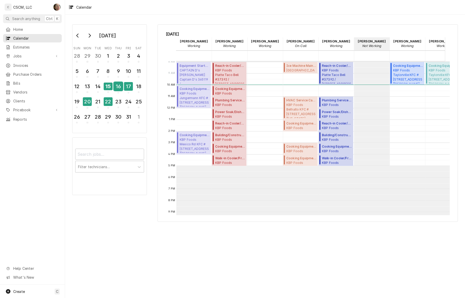
click at [114, 87] on div "16" at bounding box center [118, 86] width 9 height 9
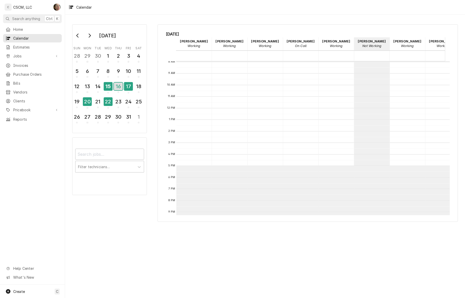
click at [118, 85] on div "16" at bounding box center [118, 87] width 9 height 8
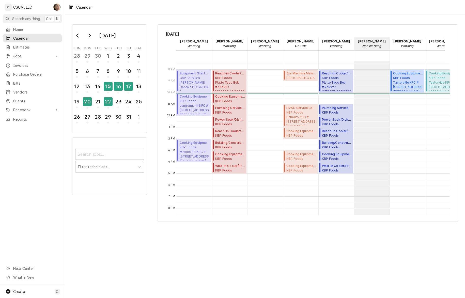
scroll to position [95, 0]
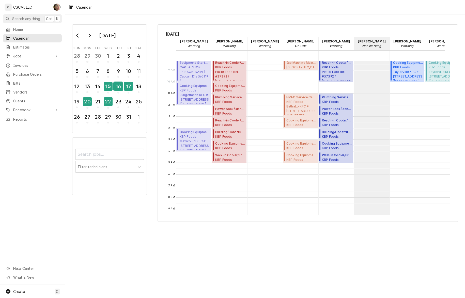
click at [117, 87] on div "16" at bounding box center [118, 86] width 9 height 9
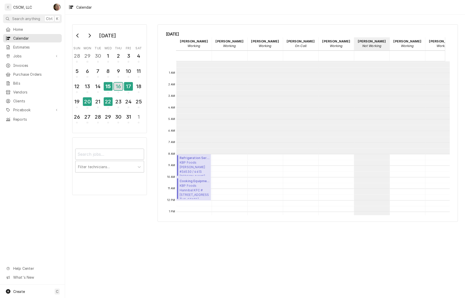
scroll to position [92, 0]
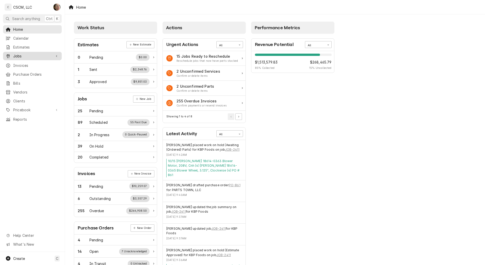
click at [23, 55] on span "Jobs" at bounding box center [32, 55] width 38 height 5
click at [20, 66] on div "Jobs" at bounding box center [32, 65] width 57 height 6
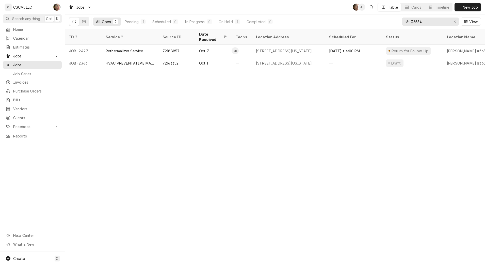
click at [445, 23] on input "36534" at bounding box center [430, 22] width 38 height 8
type input "3"
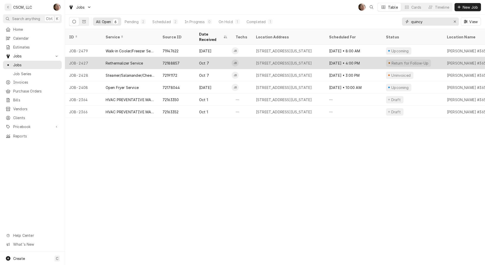
type input "quincy"
click at [303, 60] on div "[STREET_ADDRESS][US_STATE]" at bounding box center [288, 63] width 73 height 12
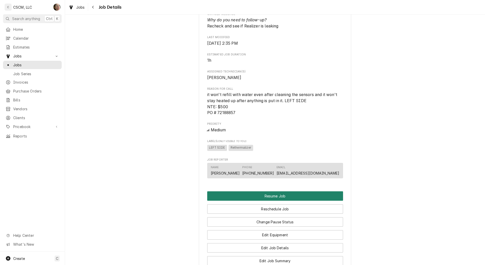
scroll to position [188, 0]
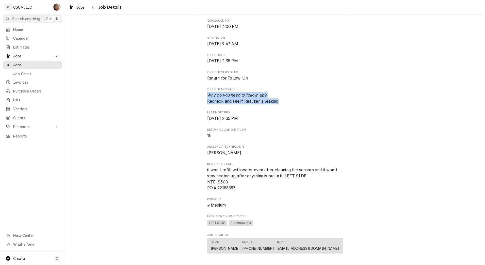
drag, startPoint x: 287, startPoint y: 109, endPoint x: 202, endPoint y: 101, distance: 85.1
click at [202, 101] on div "KBP Foods Quincy Taco Bell #36534 / [STREET_ADDRESS][US_STATE] Open in Maps Roo…" at bounding box center [275, 109] width 152 height 528
copy span "Why do you need to follow-up? Recheck and see if Realizer is leaking"
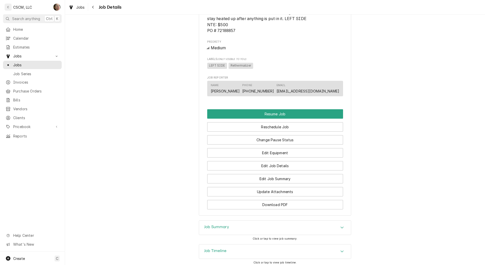
scroll to position [378, 0]
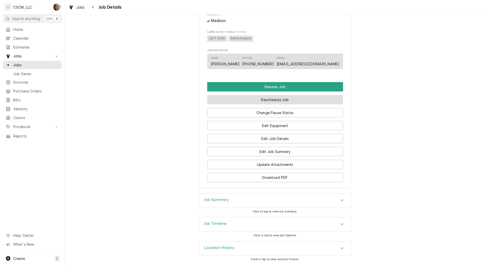
click at [271, 103] on button "Reschedule Job" at bounding box center [275, 99] width 136 height 9
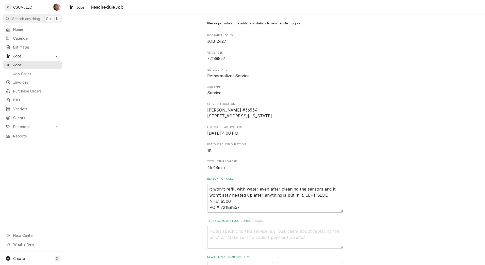
scroll to position [138, 0]
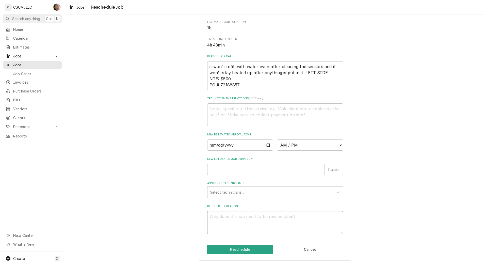
click at [225, 220] on textarea "Reschedule Reason" at bounding box center [275, 222] width 136 height 23
paste textarea "Why do you need to follow-up? Recheck and see if Realizer is leaking"
type textarea "x"
type textarea "Why do you need to follow-up? Recheck and see if Realizer is leaking"
click at [240, 192] on div "Assigned Technician(s)" at bounding box center [270, 191] width 121 height 9
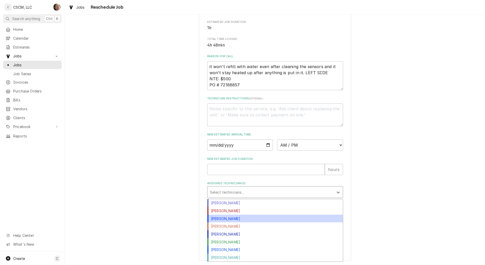
click at [233, 218] on div "[PERSON_NAME]" at bounding box center [274, 219] width 135 height 8
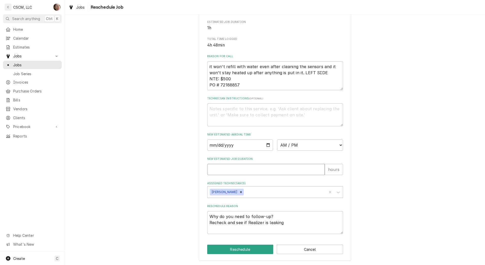
click at [260, 166] on input "New Estimated Job Duration" at bounding box center [266, 169] width 118 height 11
type textarea "x"
type input "1"
click at [301, 145] on select "AM / PM 6:00 AM 6:15 AM 6:30 AM 6:45 AM 7:00 AM 7:15 AM 7:30 AM 7:45 AM 8:00 AM…" at bounding box center [310, 144] width 66 height 11
select select "11:00:00"
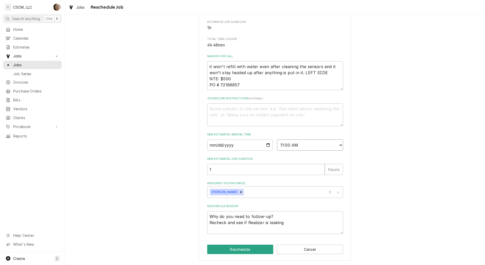
click at [277, 139] on select "AM / PM 6:00 AM 6:15 AM 6:30 AM 6:45 AM 7:00 AM 7:15 AM 7:30 AM 7:45 AM 8:00 AM…" at bounding box center [310, 144] width 66 height 11
click at [268, 144] on input "Date" at bounding box center [240, 144] width 66 height 11
type textarea "x"
type input "[DATE]"
click at [235, 250] on button "Reschedule" at bounding box center [240, 249] width 66 height 9
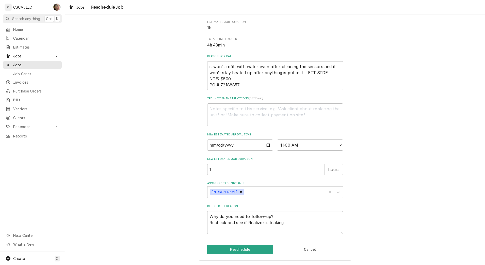
type textarea "x"
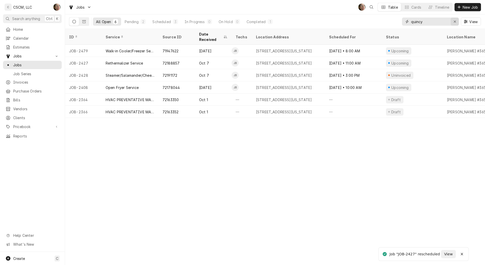
click at [456, 23] on div "Erase input" at bounding box center [454, 21] width 5 height 5
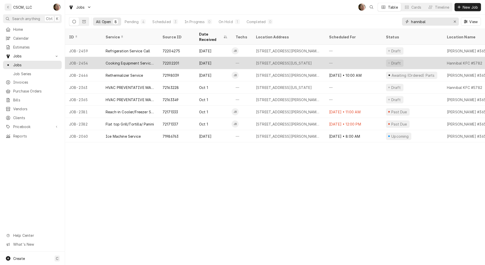
type input "hannibal"
click at [200, 58] on div "[DATE]" at bounding box center [213, 63] width 37 height 12
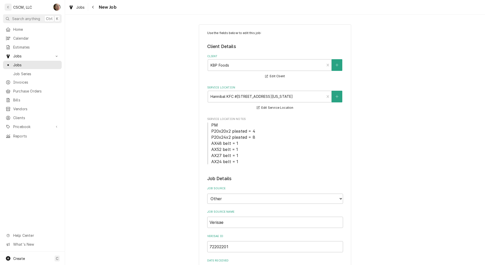
type textarea "x"
click at [92, 9] on div "Navigate back" at bounding box center [93, 7] width 5 height 5
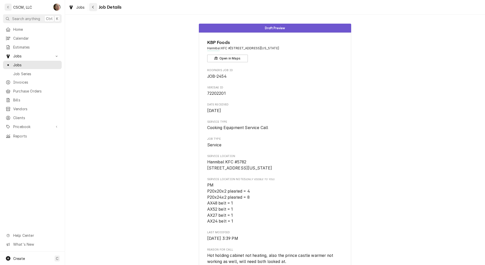
click at [94, 6] on div "Navigate back" at bounding box center [93, 7] width 5 height 5
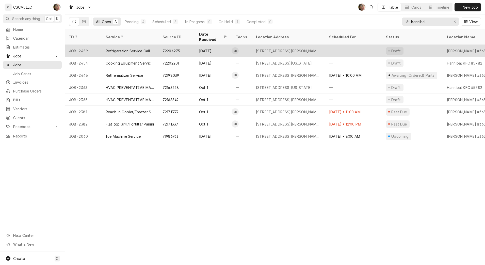
click at [123, 48] on div "Refrigeration Service Call" at bounding box center [128, 50] width 44 height 5
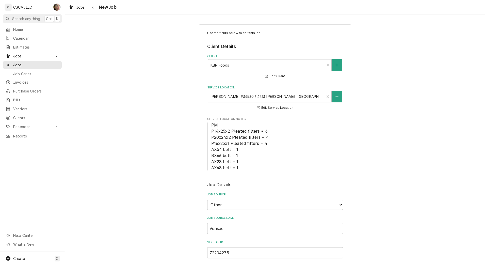
type textarea "x"
click at [92, 6] on icon "Navigate back" at bounding box center [93, 7] width 2 height 4
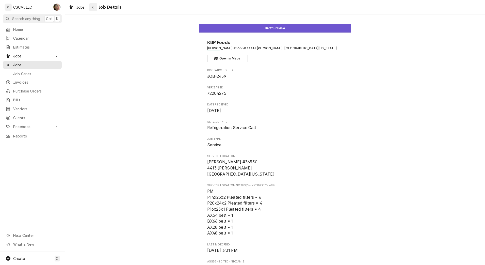
click at [93, 7] on icon "Navigate back" at bounding box center [93, 7] width 2 height 3
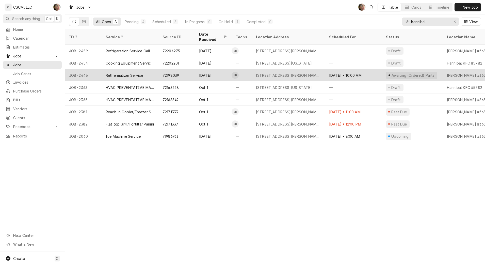
click at [282, 73] on div "[STREET_ADDRESS][PERSON_NAME][US_STATE]" at bounding box center [288, 75] width 65 height 5
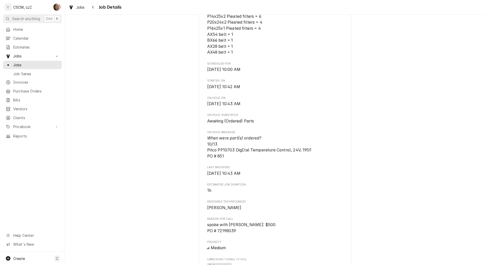
scroll to position [190, 0]
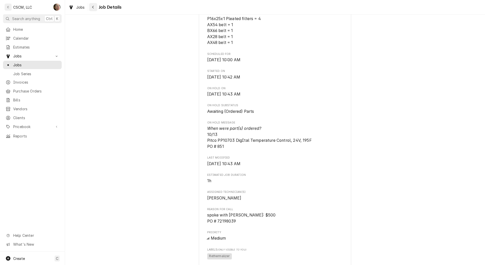
click at [93, 8] on icon "Navigate back" at bounding box center [93, 7] width 2 height 3
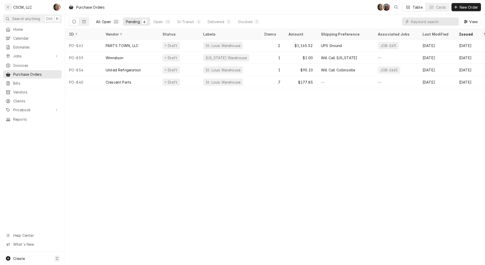
click at [107, 22] on div "All Open" at bounding box center [103, 21] width 15 height 5
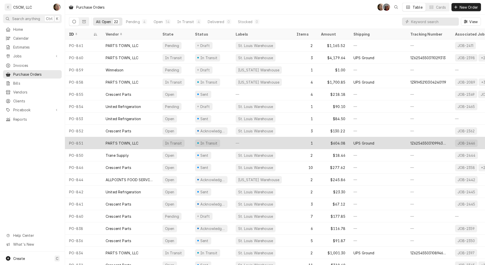
click at [100, 141] on div "PO-851" at bounding box center [83, 143] width 37 height 12
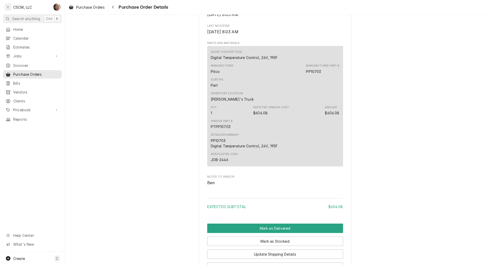
scroll to position [286, 0]
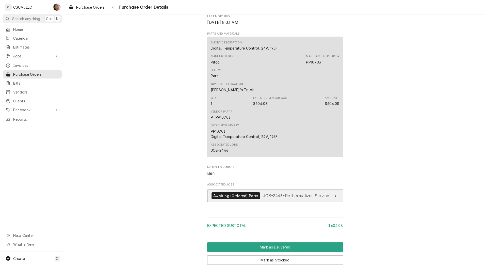
click at [280, 198] on span "JOB-2446 • Rethermalizer Service" at bounding box center [296, 195] width 67 height 5
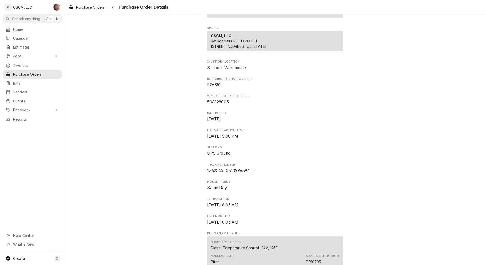
scroll to position [95, 0]
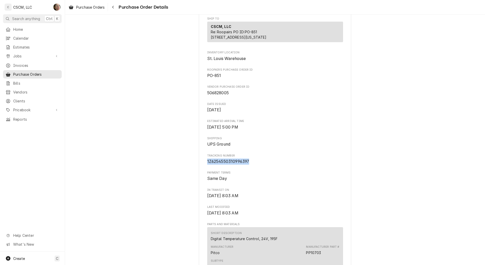
drag, startPoint x: 254, startPoint y: 178, endPoint x: 194, endPoint y: 179, distance: 60.2
click at [194, 179] on div "In Transit Vendor PARTS TOWN, LLC Remit To: PARTS TOWN, LLC [STREET_ADDRESS][US…" at bounding box center [275, 212] width 420 height 586
copy span "1Z6254550310996397"
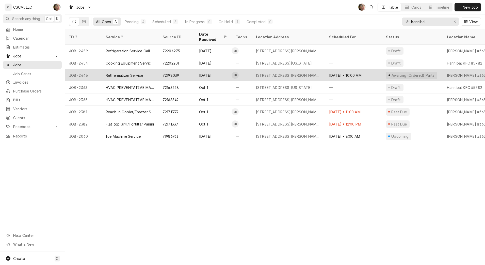
click at [226, 71] on div "[DATE]" at bounding box center [213, 75] width 37 height 12
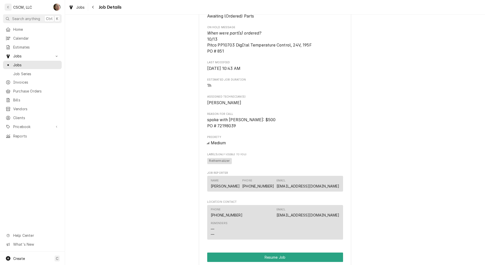
scroll to position [486, 0]
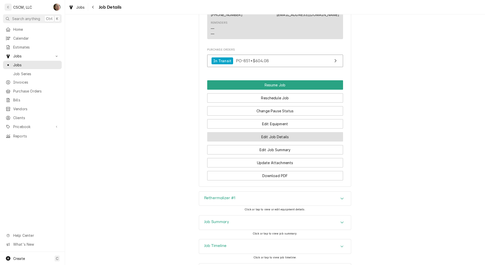
click at [278, 141] on button "Edit Job Details" at bounding box center [275, 136] width 136 height 9
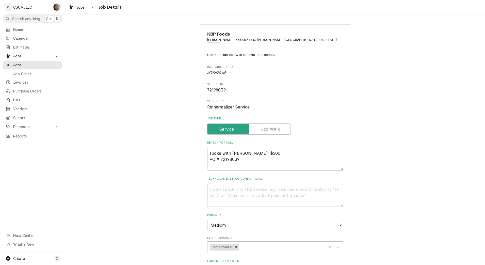
type textarea "x"
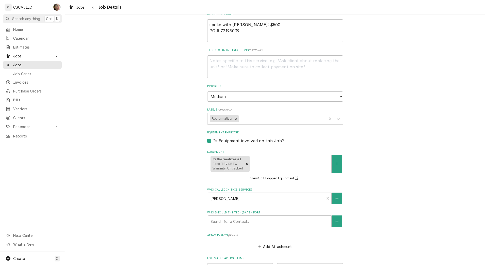
scroll to position [216, 0]
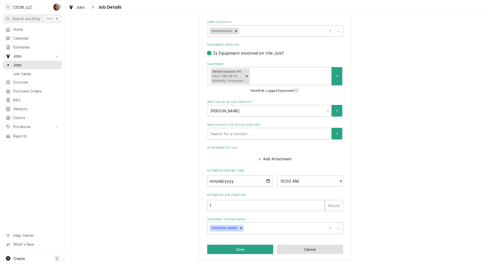
click at [334, 250] on button "Cancel" at bounding box center [310, 249] width 66 height 9
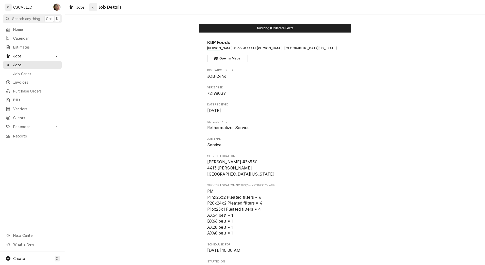
click at [94, 9] on div "Navigate back" at bounding box center [93, 7] width 5 height 5
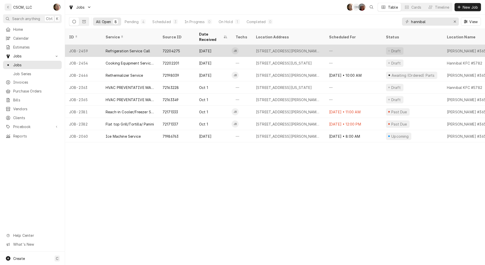
click at [145, 48] on div "Refrigeration Service Call" at bounding box center [128, 50] width 44 height 5
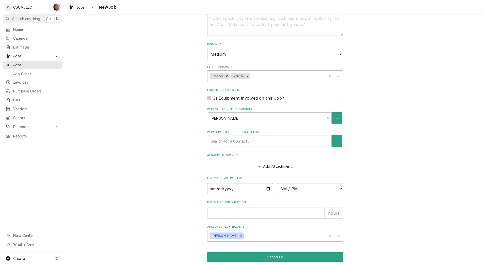
scroll to position [414, 0]
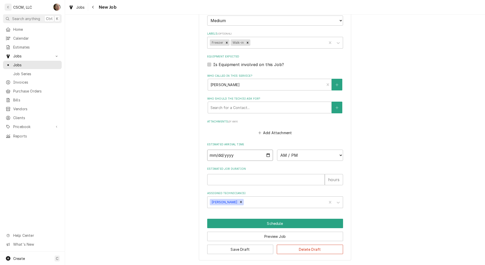
click at [263, 155] on input "Date" at bounding box center [240, 155] width 66 height 11
type textarea "x"
type input "2025-10-16"
type textarea "x"
click at [296, 157] on select "AM / PM 6:00 AM 6:15 AM 6:30 AM 6:45 AM 7:00 AM 7:15 AM 7:30 AM 7:45 AM 8:00 AM…" at bounding box center [310, 155] width 66 height 11
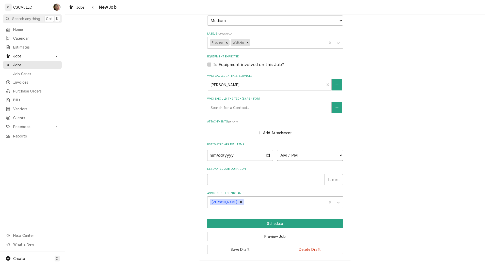
select select "08:00:00"
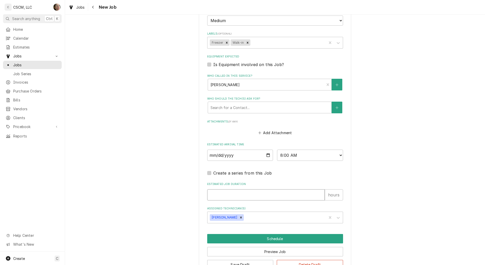
click at [218, 195] on input "Estimated Job Duration" at bounding box center [266, 194] width 118 height 11
type textarea "x"
type input "2"
type textarea "x"
click at [239, 217] on icon "Remove James Bain" at bounding box center [241, 218] width 4 height 4
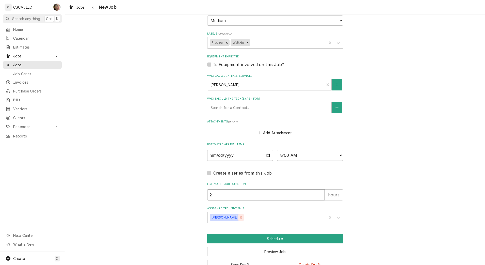
type input "2"
click at [230, 215] on div "Assigned Technician(s)" at bounding box center [270, 217] width 121 height 9
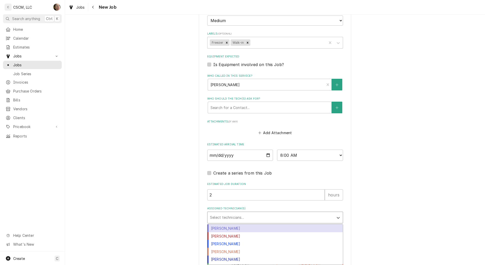
type textarea "x"
type input "ch"
click at [222, 230] on div "Chris Lynch" at bounding box center [274, 228] width 135 height 8
type textarea "x"
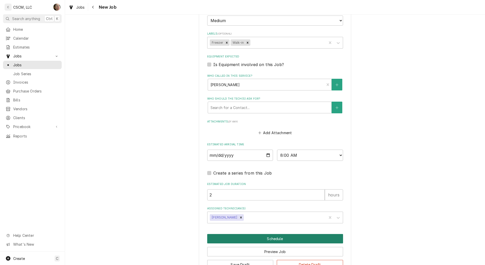
click at [281, 239] on button "Schedule" at bounding box center [275, 238] width 136 height 9
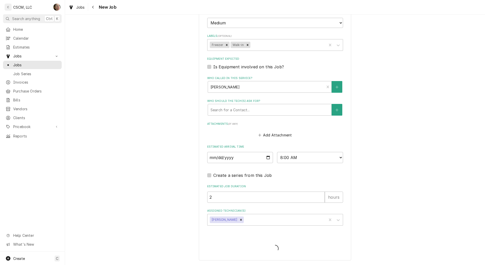
scroll to position [412, 0]
type textarea "x"
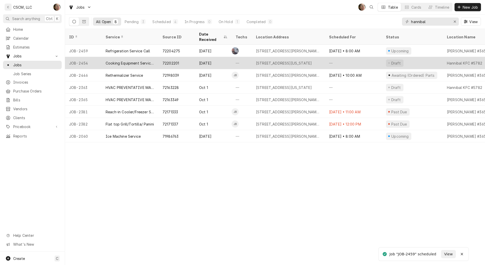
click at [248, 58] on div "—" at bounding box center [242, 63] width 20 height 12
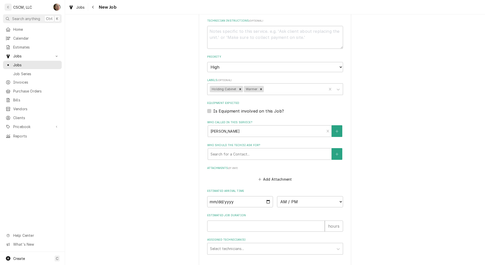
scroll to position [408, 0]
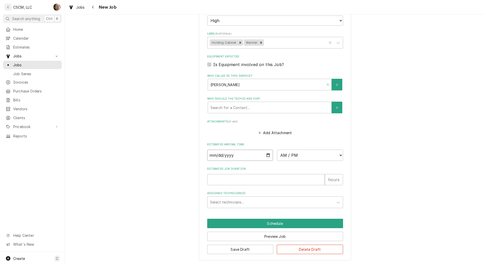
click at [266, 154] on input "Date" at bounding box center [240, 155] width 66 height 11
type textarea "x"
type input "[DATE]"
click at [305, 158] on select "AM / PM 6:00 AM 6:15 AM 6:30 AM 6:45 AM 7:00 AM 7:15 AM 7:30 AM 7:45 AM 8:00 AM…" at bounding box center [310, 155] width 66 height 11
type textarea "x"
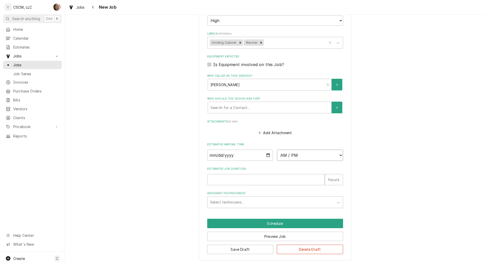
select select "10:00:00"
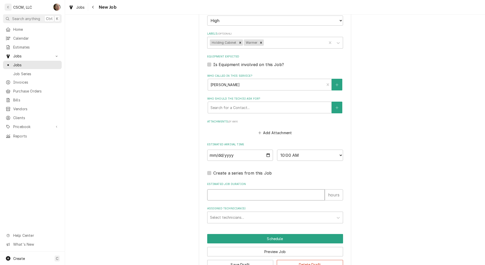
click at [279, 196] on input "Estimated Job Duration" at bounding box center [266, 194] width 118 height 11
type textarea "x"
type input "2"
click at [261, 216] on div "Assigned Technician(s)" at bounding box center [270, 217] width 121 height 9
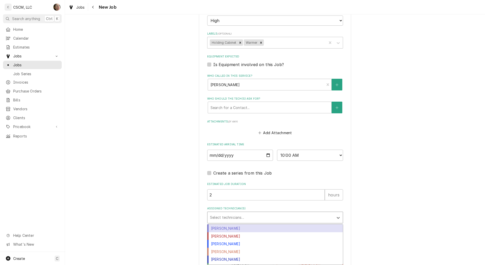
click at [242, 230] on div "Chris Lynch" at bounding box center [274, 228] width 135 height 8
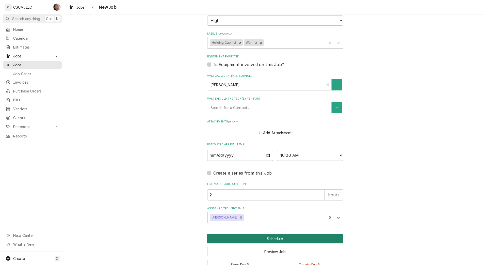
click at [241, 238] on button "Schedule" at bounding box center [275, 238] width 136 height 9
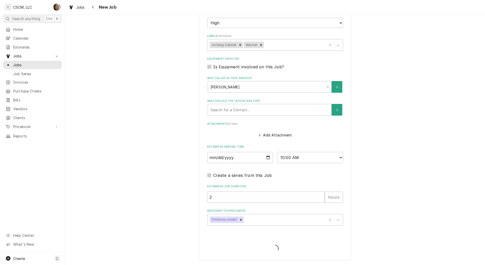
scroll to position [406, 0]
type textarea "x"
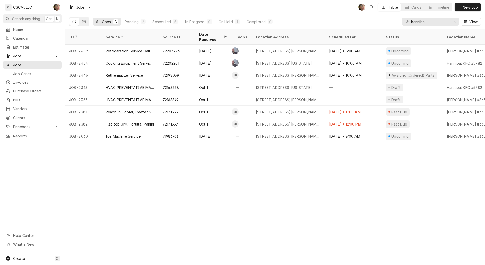
click at [465, 12] on div "Jobs SH Table Cards Timeline New Job" at bounding box center [275, 7] width 420 height 14
click at [464, 10] on button "New Job" at bounding box center [467, 7] width 26 height 8
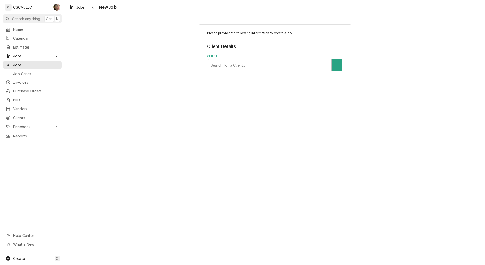
click at [301, 74] on div "Please provide the following information to create a job: Client Details Client…" at bounding box center [275, 56] width 152 height 64
click at [299, 68] on div "Client" at bounding box center [269, 64] width 118 height 9
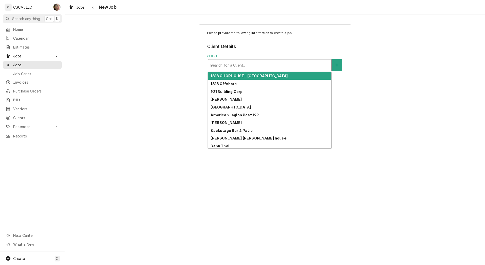
type input "kbp"
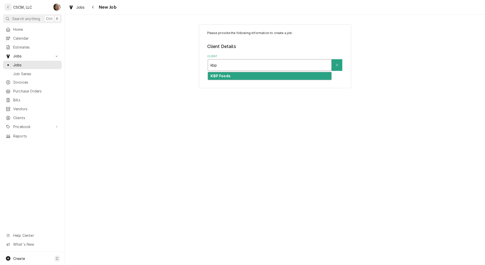
click at [277, 78] on div "KBP Foods" at bounding box center [269, 76] width 123 height 8
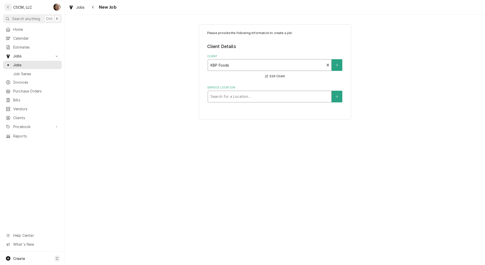
click at [247, 100] on div "Service Location" at bounding box center [269, 96] width 118 height 9
type input "green"
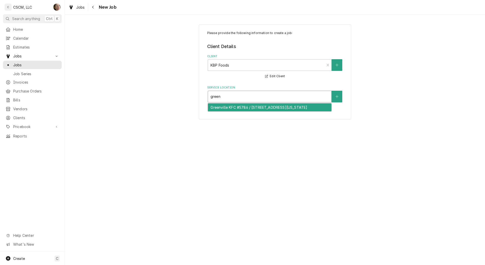
click at [251, 106] on div "Greenville KFC #5786 / [STREET_ADDRESS][US_STATE]" at bounding box center [269, 107] width 123 height 8
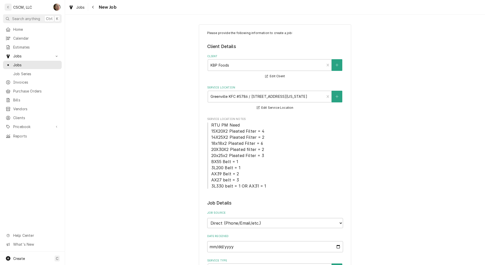
scroll to position [127, 0]
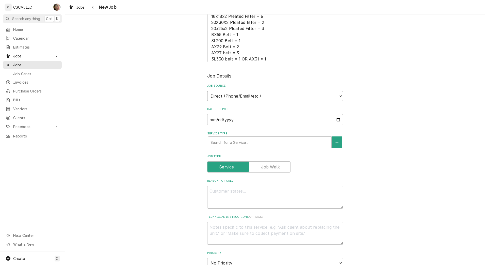
drag, startPoint x: 283, startPoint y: 93, endPoint x: 278, endPoint y: 101, distance: 9.7
click at [283, 93] on select "Direct (Phone/Email/etc.) Other" at bounding box center [275, 96] width 136 height 10
select select "100"
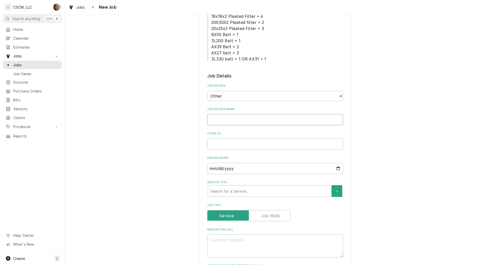
click at [264, 118] on input "Job Source Name" at bounding box center [275, 119] width 136 height 11
type textarea "x"
type input "v"
type textarea "x"
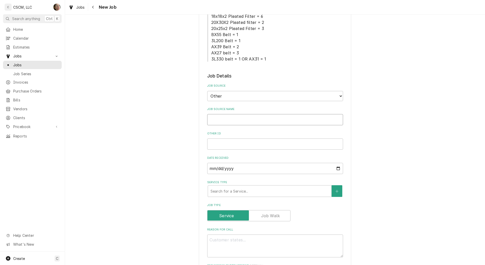
type input "V"
type textarea "x"
type input "Ve"
type textarea "x"
type input "Ver"
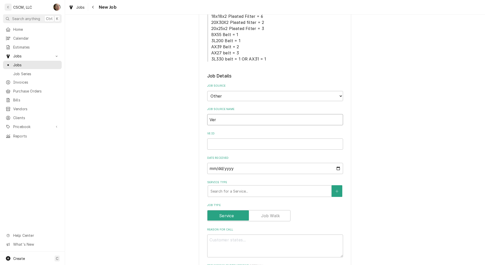
type textarea "x"
type input "Veri"
type textarea "x"
type input "Veris"
type textarea "x"
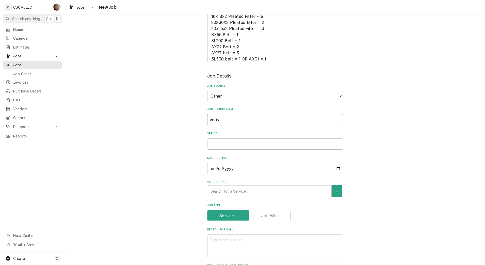
type input "Verisa"
type textarea "x"
type input "Verisae"
paste input "72131059"
type textarea "x"
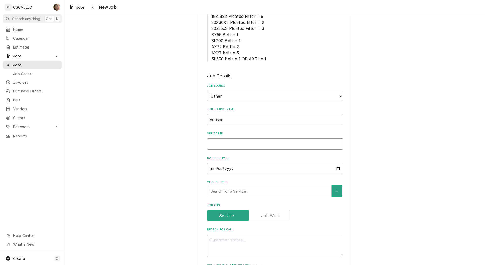
type input "72131059"
type textarea "x"
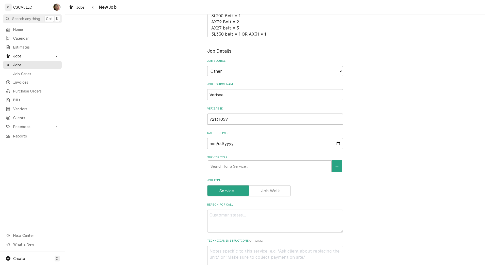
scroll to position [190, 0]
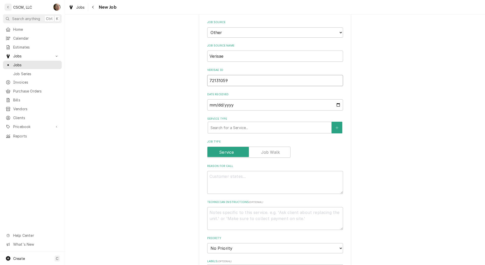
type input "72131059"
click at [221, 185] on textarea "Reason For Call" at bounding box center [275, 182] width 136 height 23
type textarea "x"
type textarea "N"
type textarea "x"
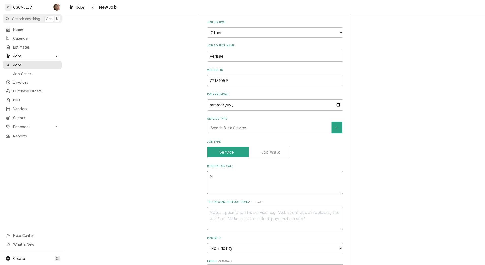
type textarea "NT"
type textarea "x"
type textarea "NTE"
type textarea "x"
type textarea "NTE:"
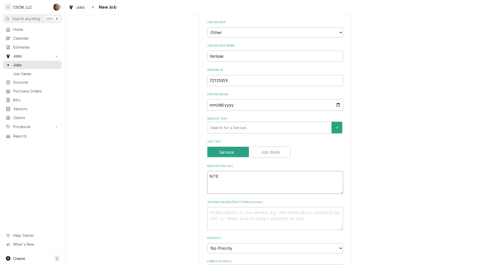
type textarea "x"
type textarea "NTE:"
type textarea "x"
type textarea "NTE: $"
type textarea "x"
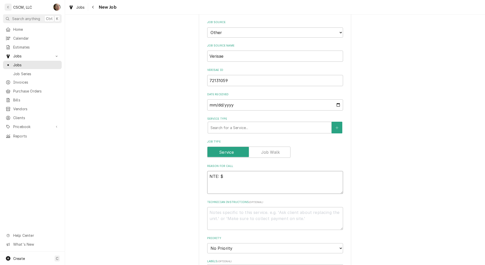
type textarea "NTE: $5"
type textarea "x"
type textarea "NTE: $50"
type textarea "x"
type textarea "NTE: $500"
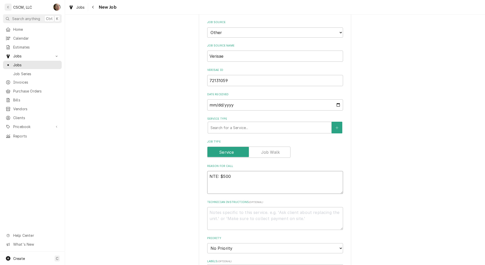
type textarea "x"
type textarea "NTE: $500"
type textarea "x"
type textarea "NTE: $500 P"
type textarea "x"
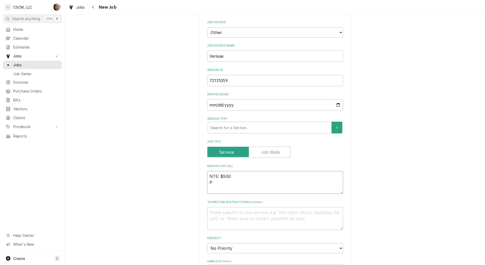
type textarea "NTE: $500 PO"
type textarea "x"
type textarea "NTE: $500 PO"
type textarea "x"
type textarea "NTE: $500 PO #"
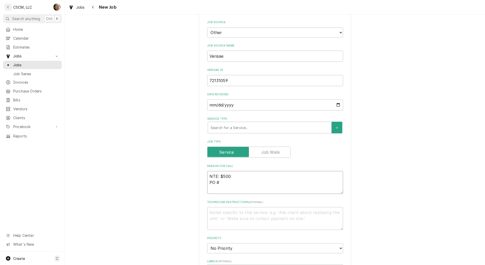
type textarea "x"
type textarea "NTE: $500 PO #"
type textarea "x"
type textarea "NTE: $500 PO # V"
type textarea "x"
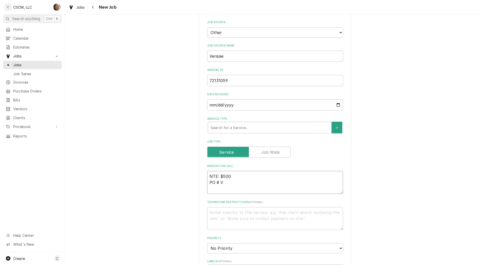
type textarea "NTE: $500 PO #"
paste textarea "72131059"
type textarea "x"
type textarea "NTE: $500 PO # 72131059"
type textarea "x"
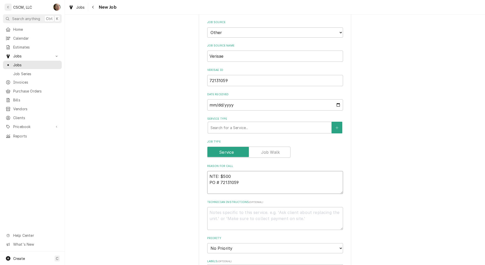
type textarea "NTE: $500 PO # 72131059"
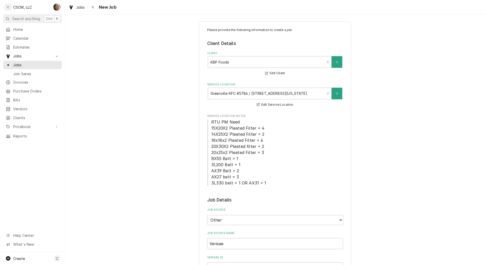
scroll to position [0, 0]
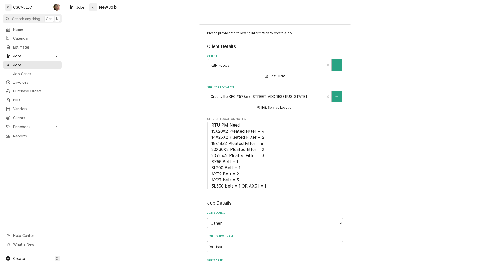
click at [91, 8] on div "Navigate back" at bounding box center [93, 7] width 5 height 5
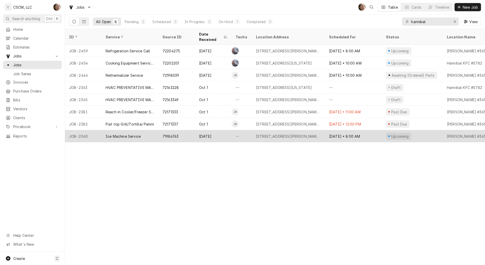
click at [203, 130] on div "[DATE]" at bounding box center [213, 136] width 37 height 12
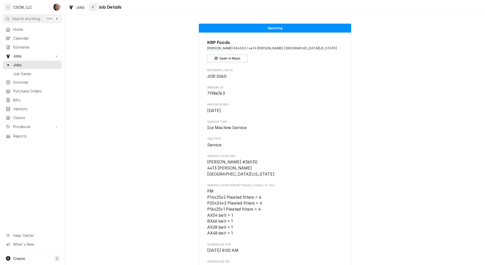
click at [92, 7] on icon "Navigate back" at bounding box center [93, 7] width 2 height 3
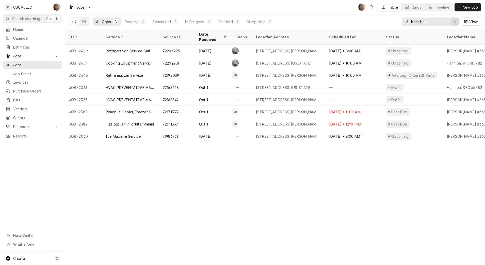
click at [457, 21] on div "Erase input" at bounding box center [454, 21] width 5 height 5
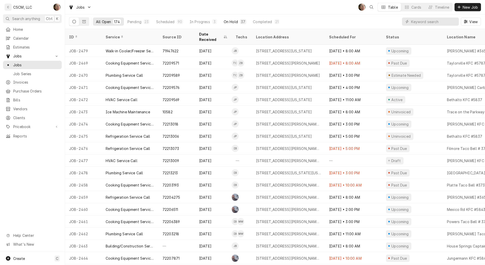
click at [231, 24] on button "On Hold 37" at bounding box center [235, 22] width 29 height 8
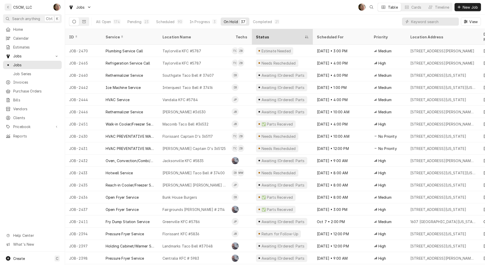
click at [280, 34] on div "Status" at bounding box center [280, 36] width 48 height 5
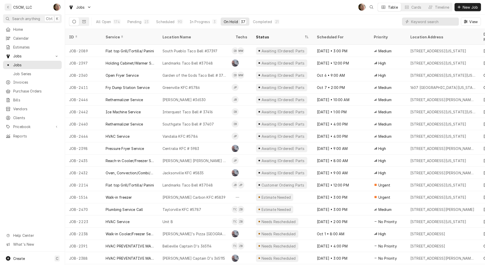
click at [280, 34] on div "Status" at bounding box center [280, 36] width 48 height 5
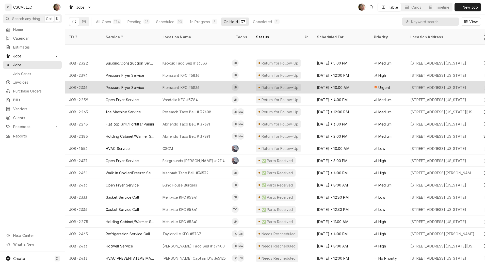
scroll to position [32, 0]
